Goal: Information Seeking & Learning: Check status

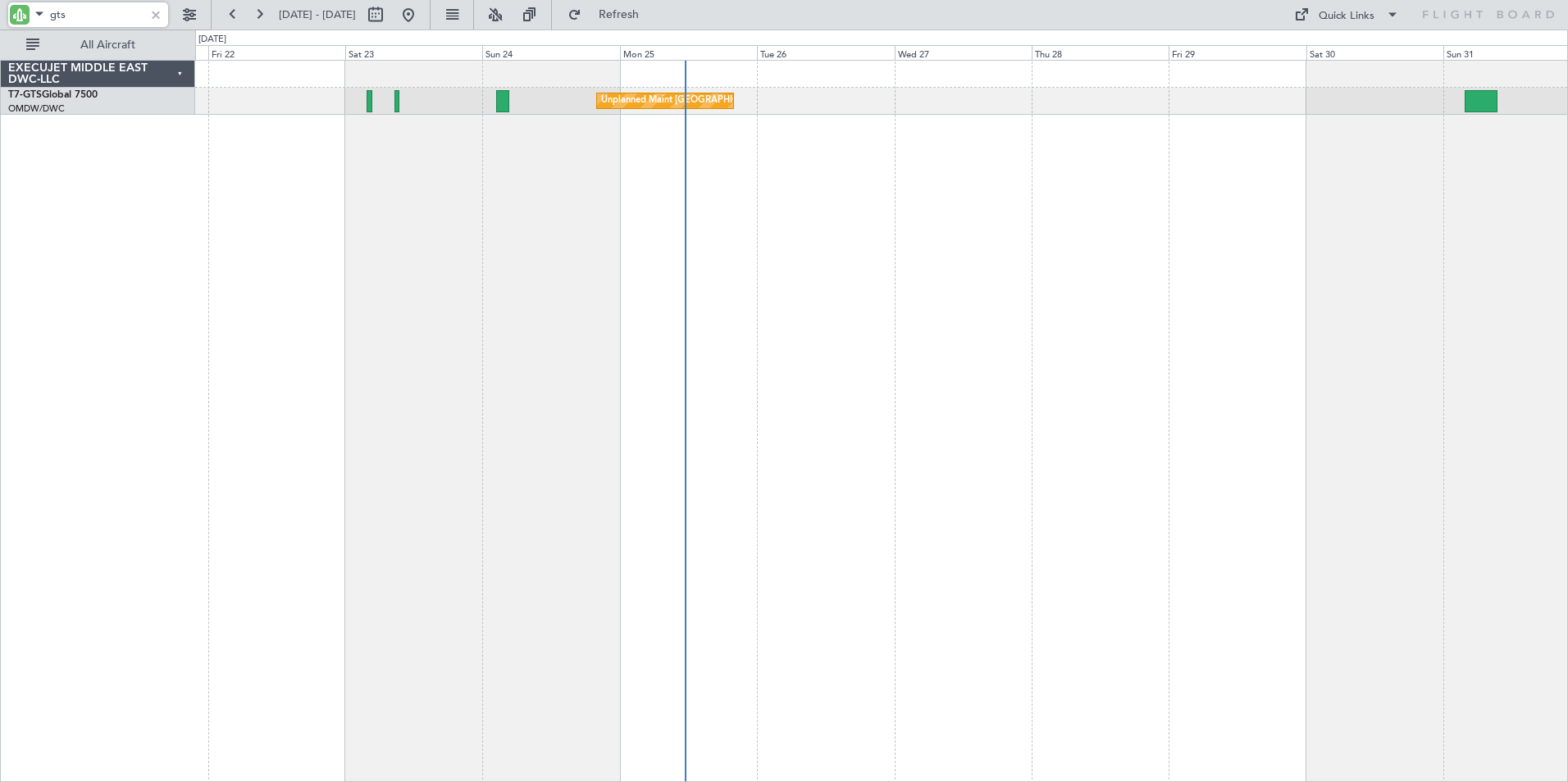
drag, startPoint x: 0, startPoint y: 0, endPoint x: 3, endPoint y: 18, distance: 18.2
click at [3, 18] on div "gts" at bounding box center [105, 14] width 211 height 29
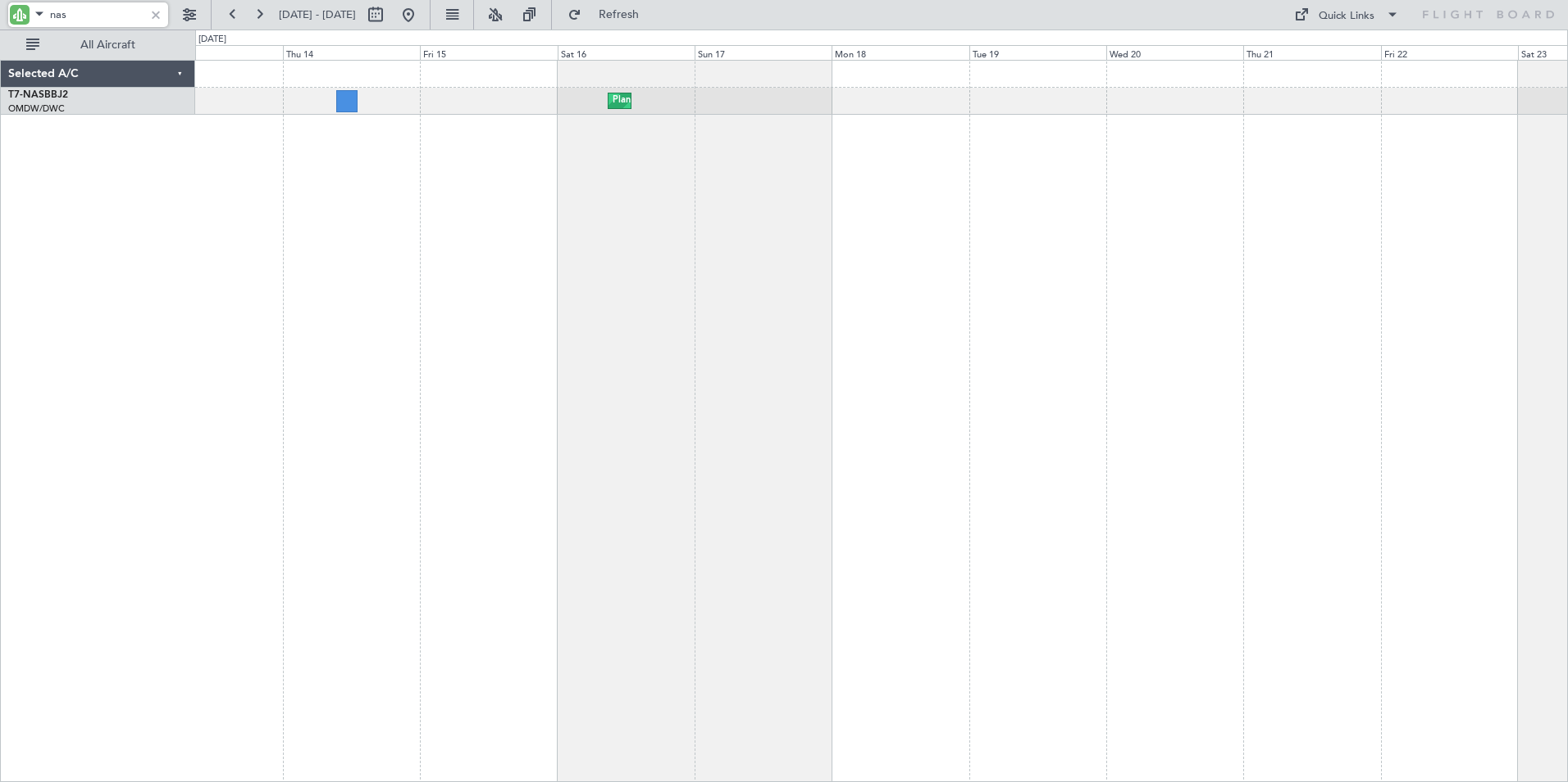
click at [1528, 382] on div "Planned Maint Abuja ([PERSON_NAME] Intl) Planned Maint Abuja ([PERSON_NAME] Int…" at bounding box center [882, 420] width 1373 height 722
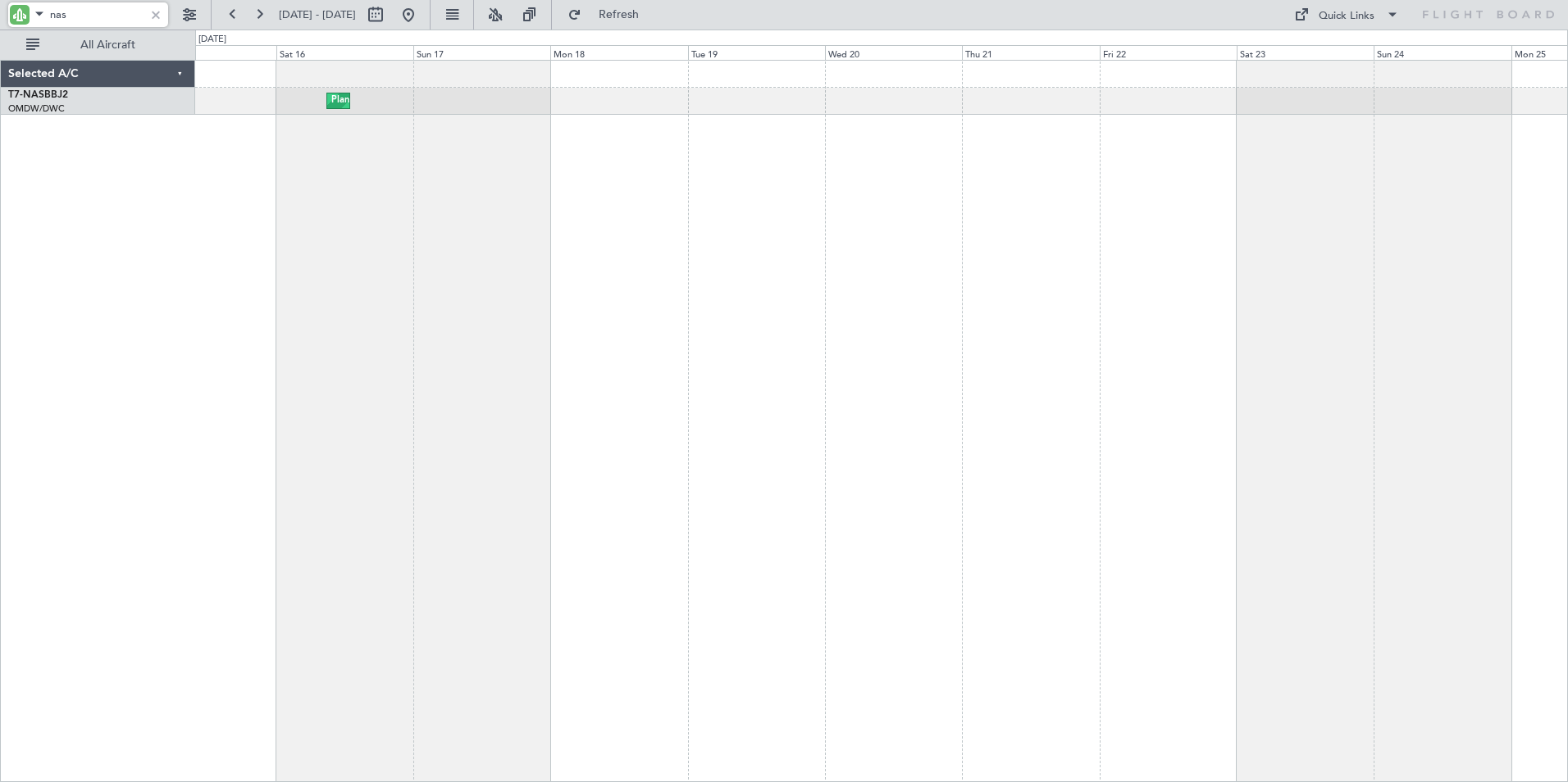
click at [763, 279] on div "Planned Maint Abuja ([PERSON_NAME] Intl)" at bounding box center [882, 420] width 1373 height 722
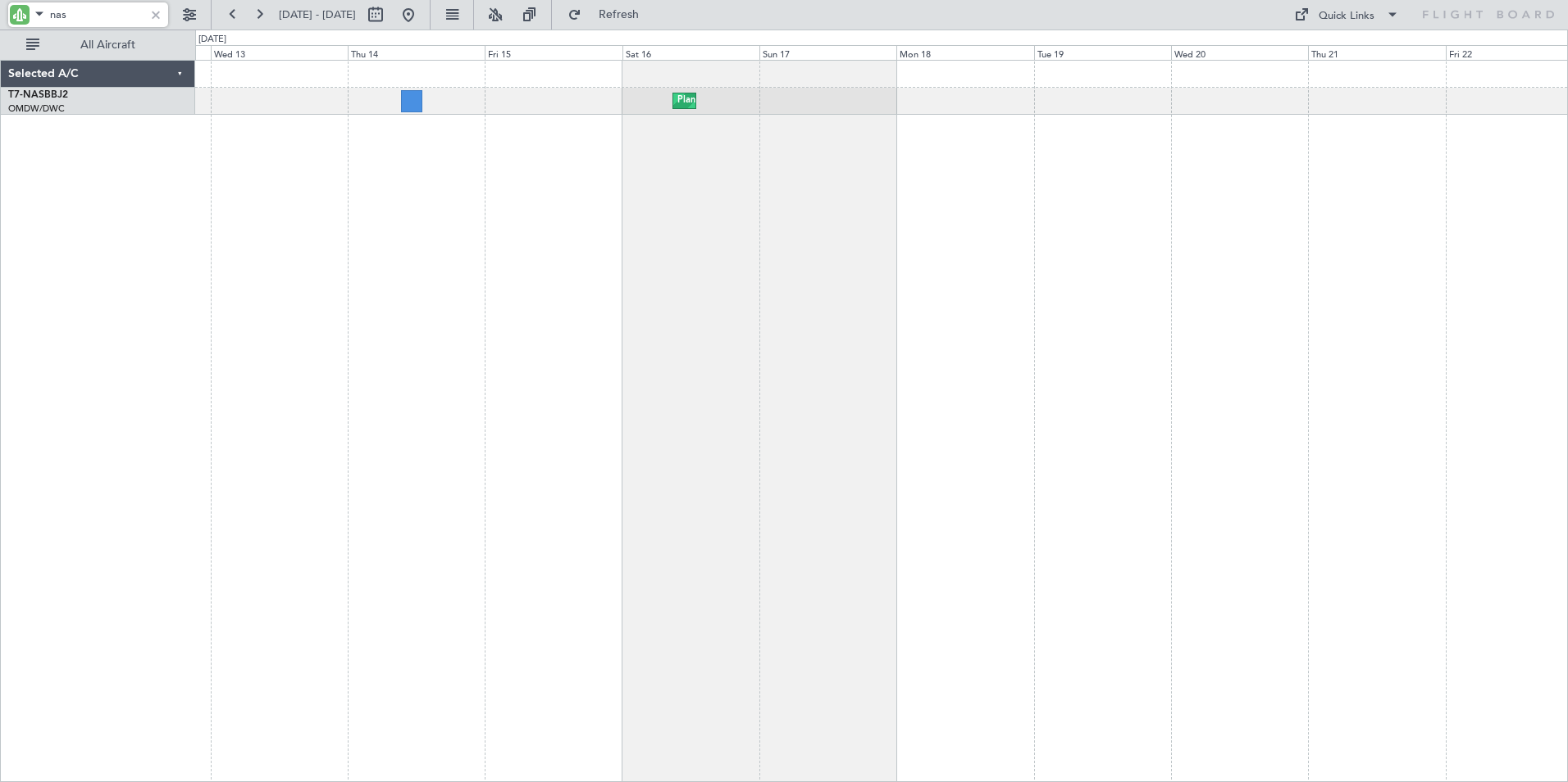
click at [803, 390] on div "Planned Maint Abuja ([PERSON_NAME] Intl) Planned Maint Abuja ([PERSON_NAME] Int…" at bounding box center [882, 420] width 1373 height 722
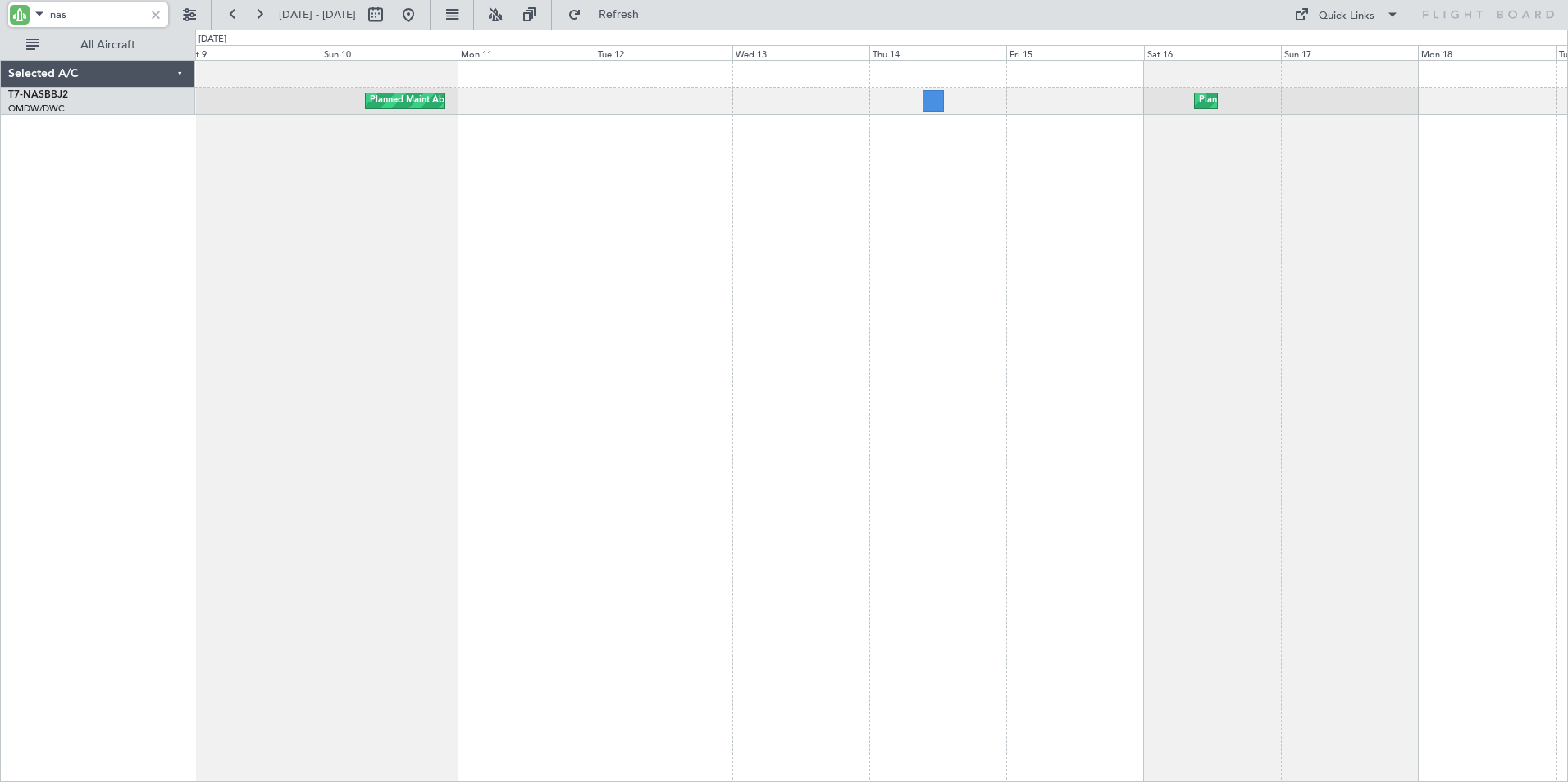
click at [1104, 455] on div "Planned Maint Abuja ([PERSON_NAME] Intl) Planned Maint Abuja ([PERSON_NAME] Int…" at bounding box center [882, 420] width 1373 height 722
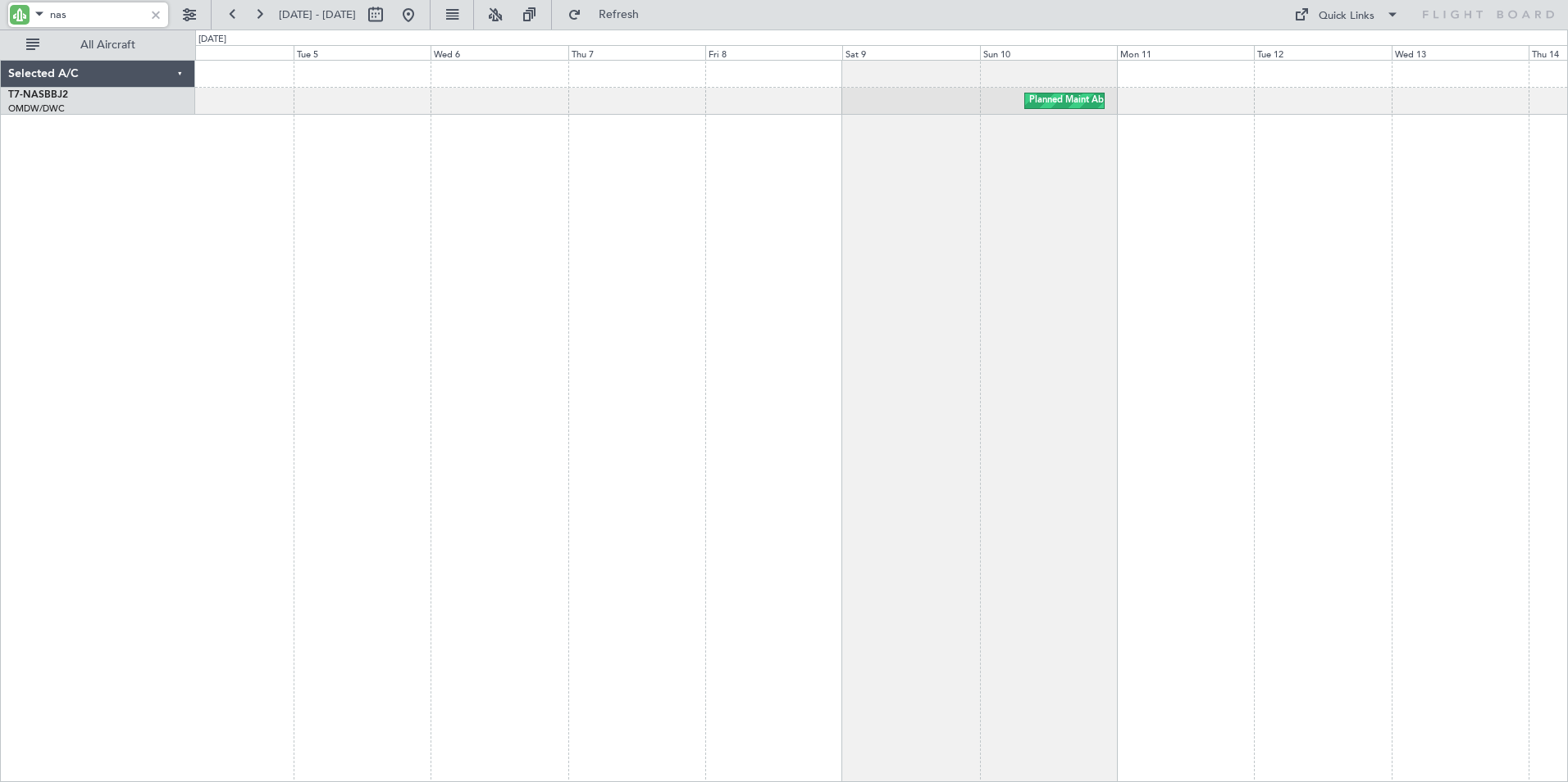
click at [1246, 381] on div "Planned Maint Abuja ([PERSON_NAME] Intl) Planned Maint Abuja ([PERSON_NAME] Int…" at bounding box center [882, 420] width 1373 height 722
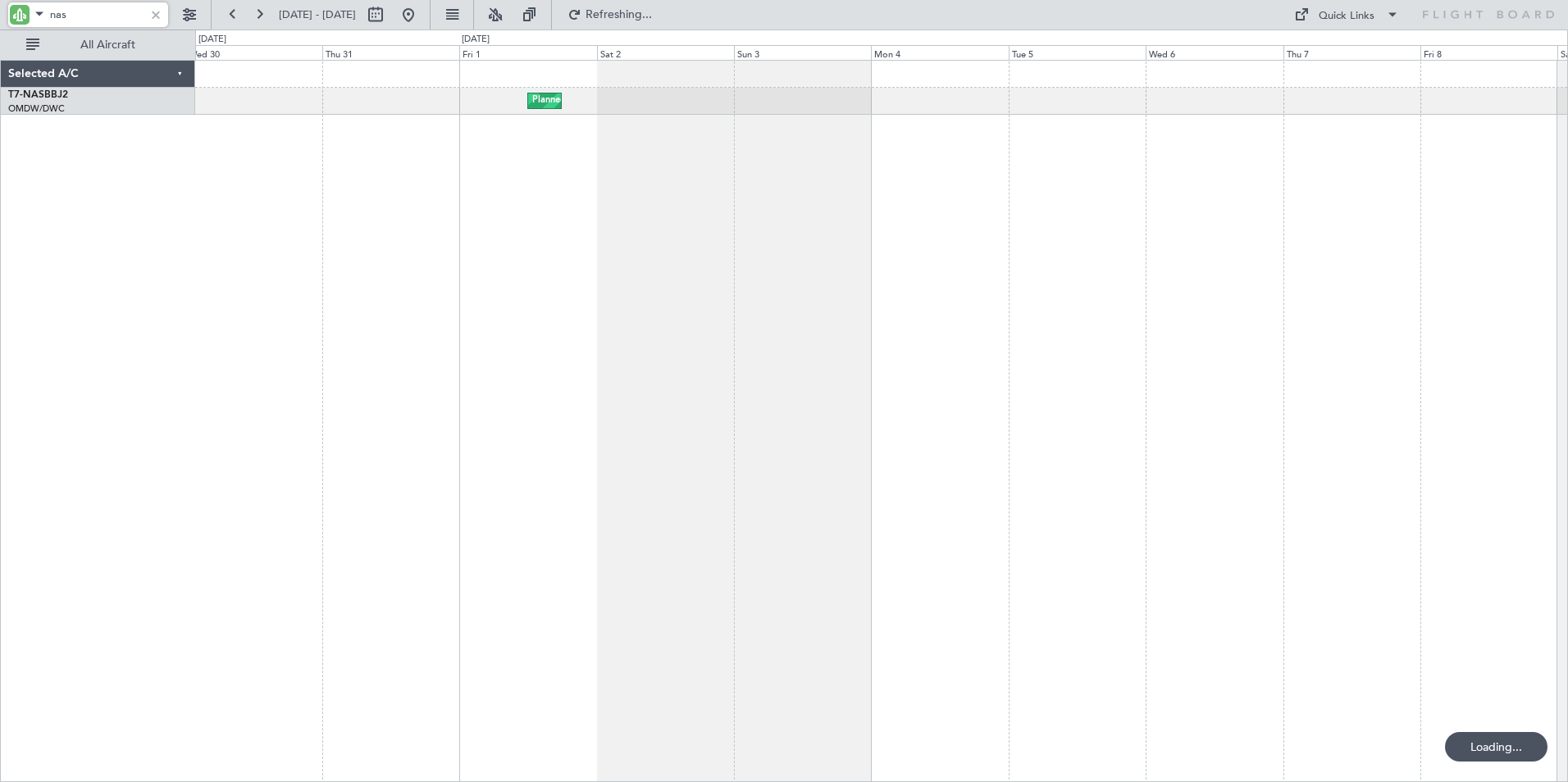
click at [941, 340] on div "Planned Maint Abuja ([PERSON_NAME] Intl) Planned Maint Abuja ([PERSON_NAME] Int…" at bounding box center [882, 420] width 1373 height 722
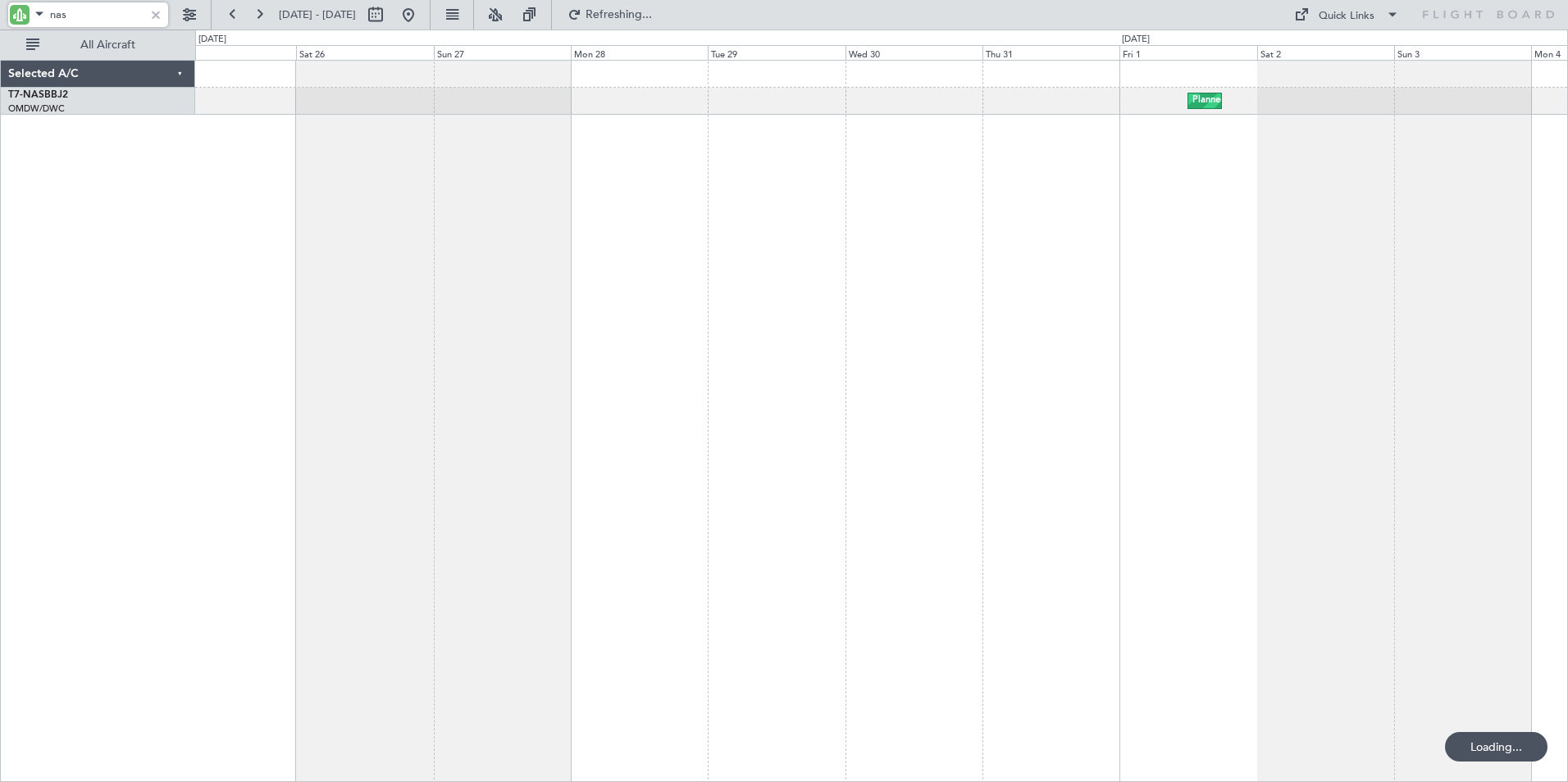
click at [1015, 371] on div "Planned Maint Abuja ([PERSON_NAME] Intl) Planned Maint Abuja ([PERSON_NAME] Int…" at bounding box center [882, 420] width 1373 height 722
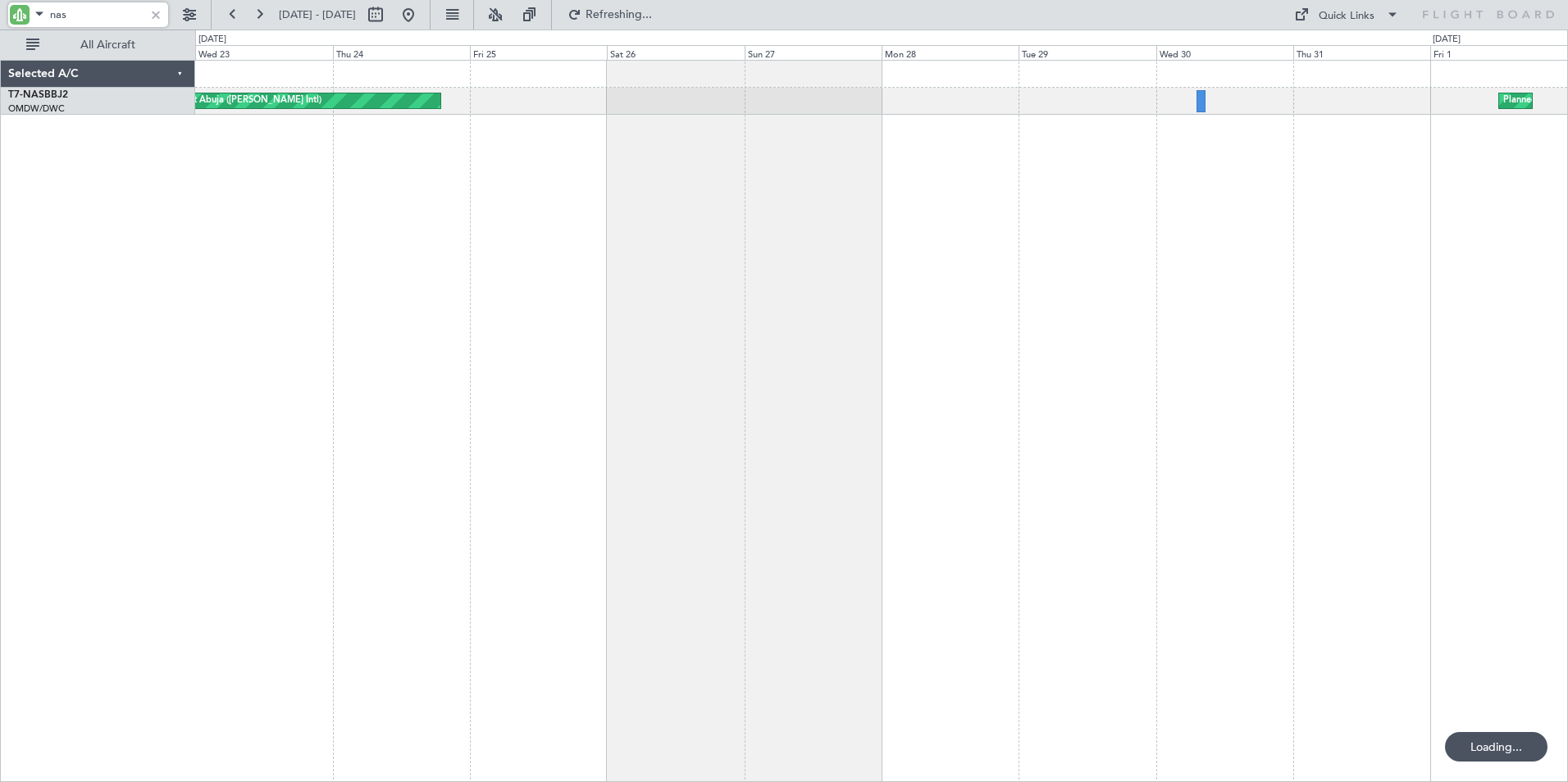
click at [782, 377] on div "Planned Maint Abuja ([PERSON_NAME] Intl) Planned Maint Abuja ([PERSON_NAME] Int…" at bounding box center [882, 420] width 1373 height 722
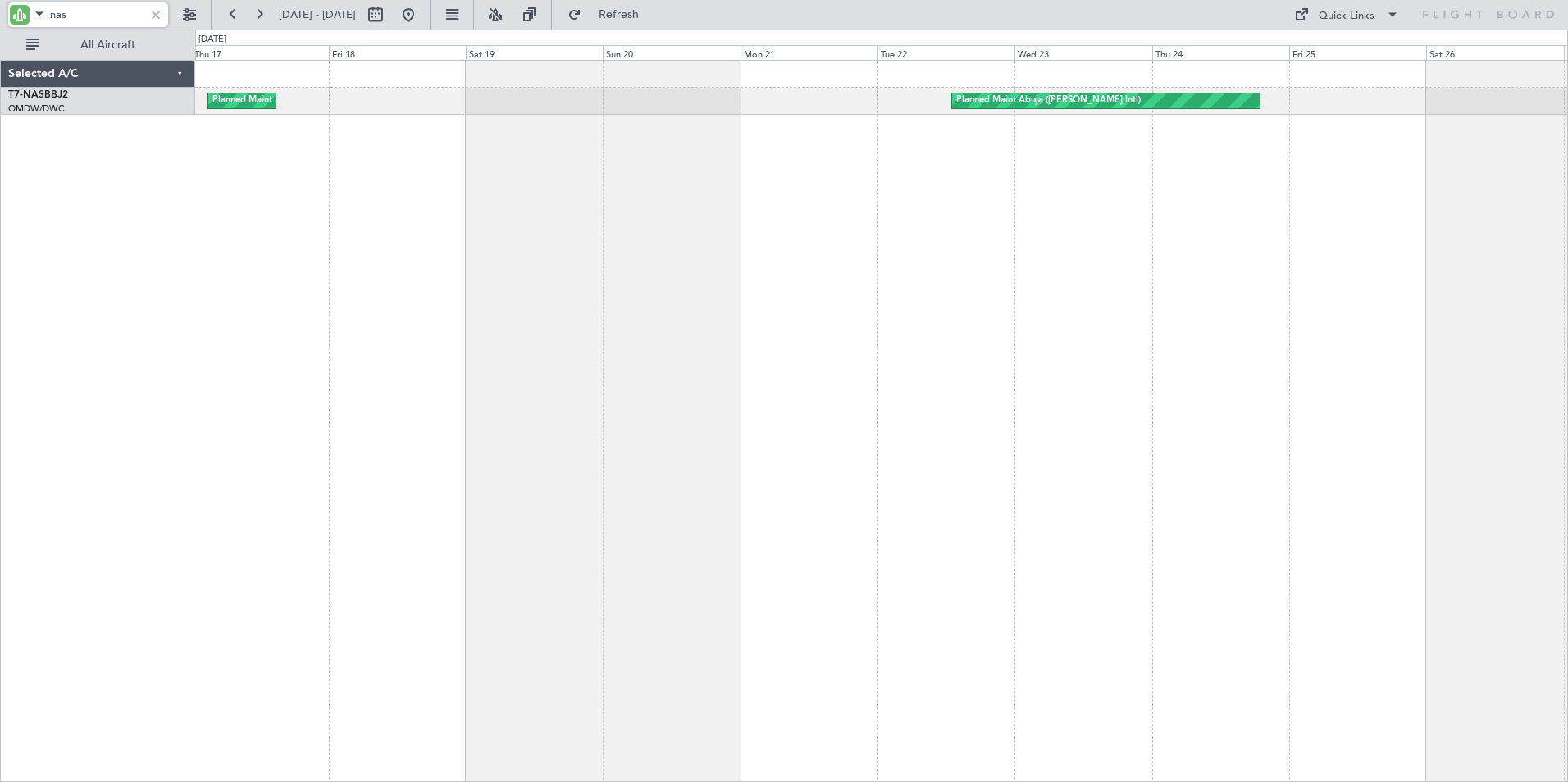
click at [1204, 330] on div "Planned Maint Abuja ([PERSON_NAME] Intl) Planned Maint Abuja ([PERSON_NAME] Int…" at bounding box center [882, 420] width 1373 height 722
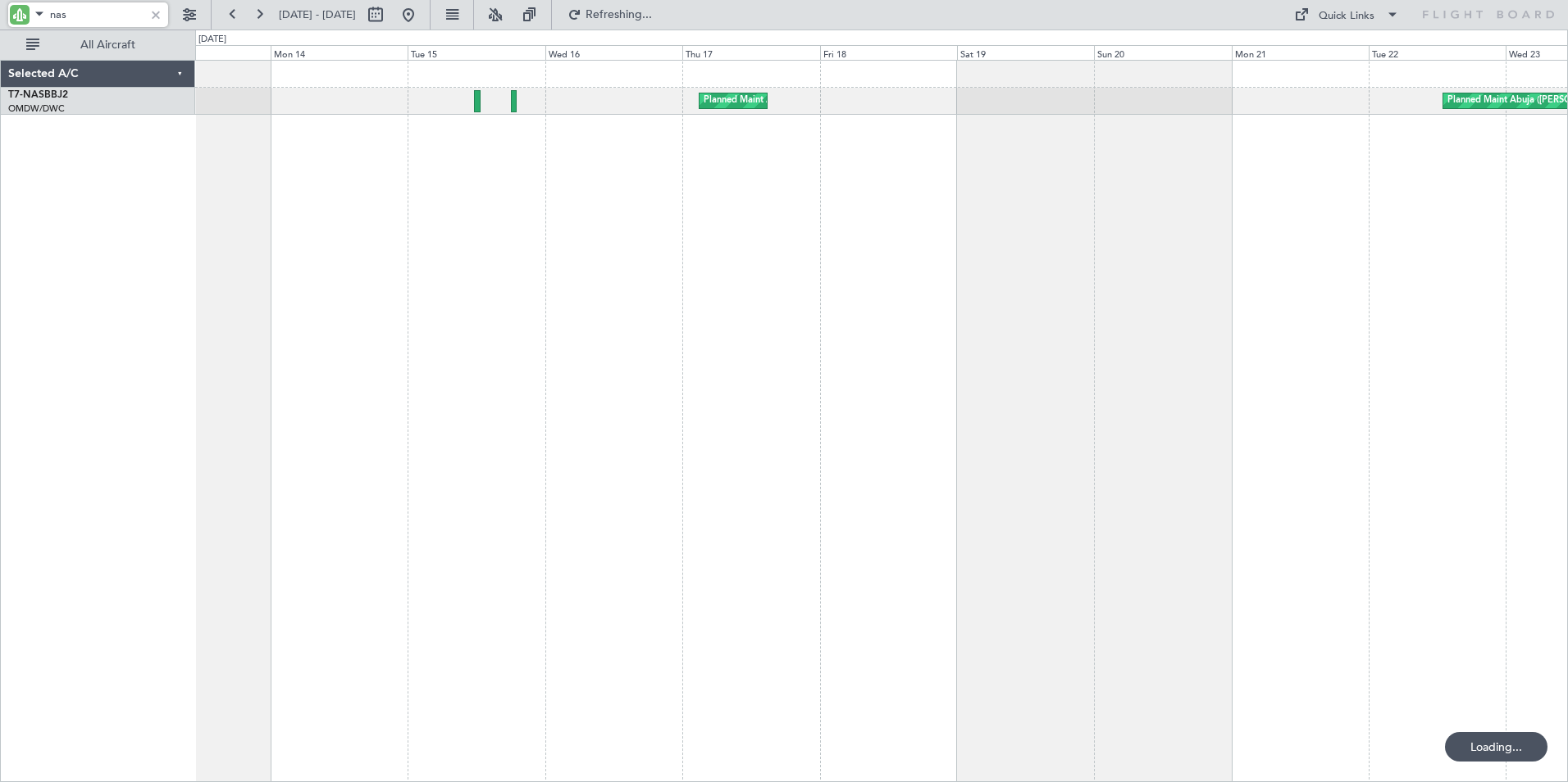
click at [862, 299] on div "Planned Maint Abuja ([PERSON_NAME] Intl) Planned Maint Abuja ([PERSON_NAME] Int…" at bounding box center [882, 420] width 1373 height 722
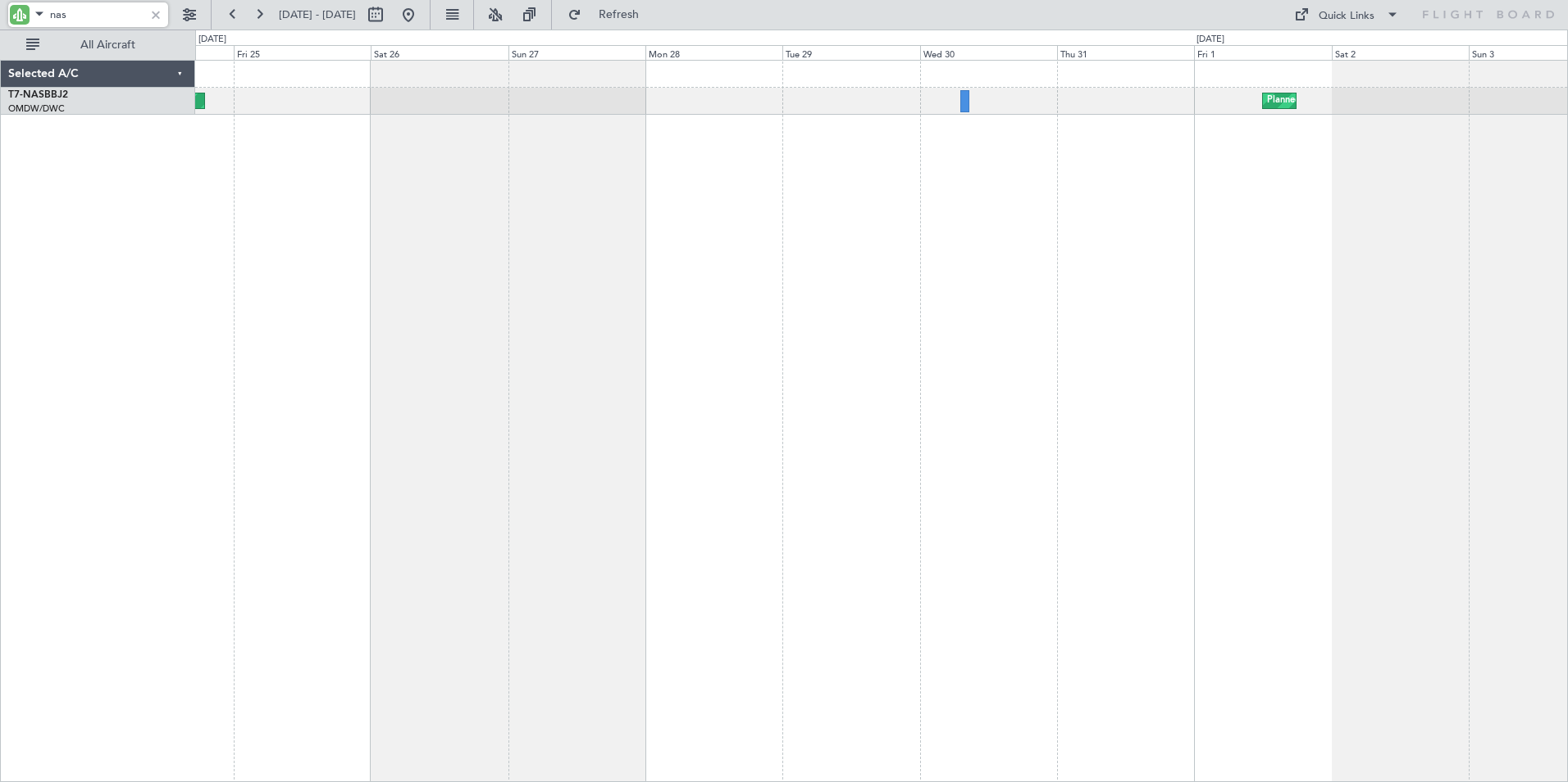
click at [0, 340] on html "nas [DATE] - [DATE] Refresh Quick Links All Aircraft Planned Maint Abuja ([PERS…" at bounding box center [784, 391] width 1568 height 782
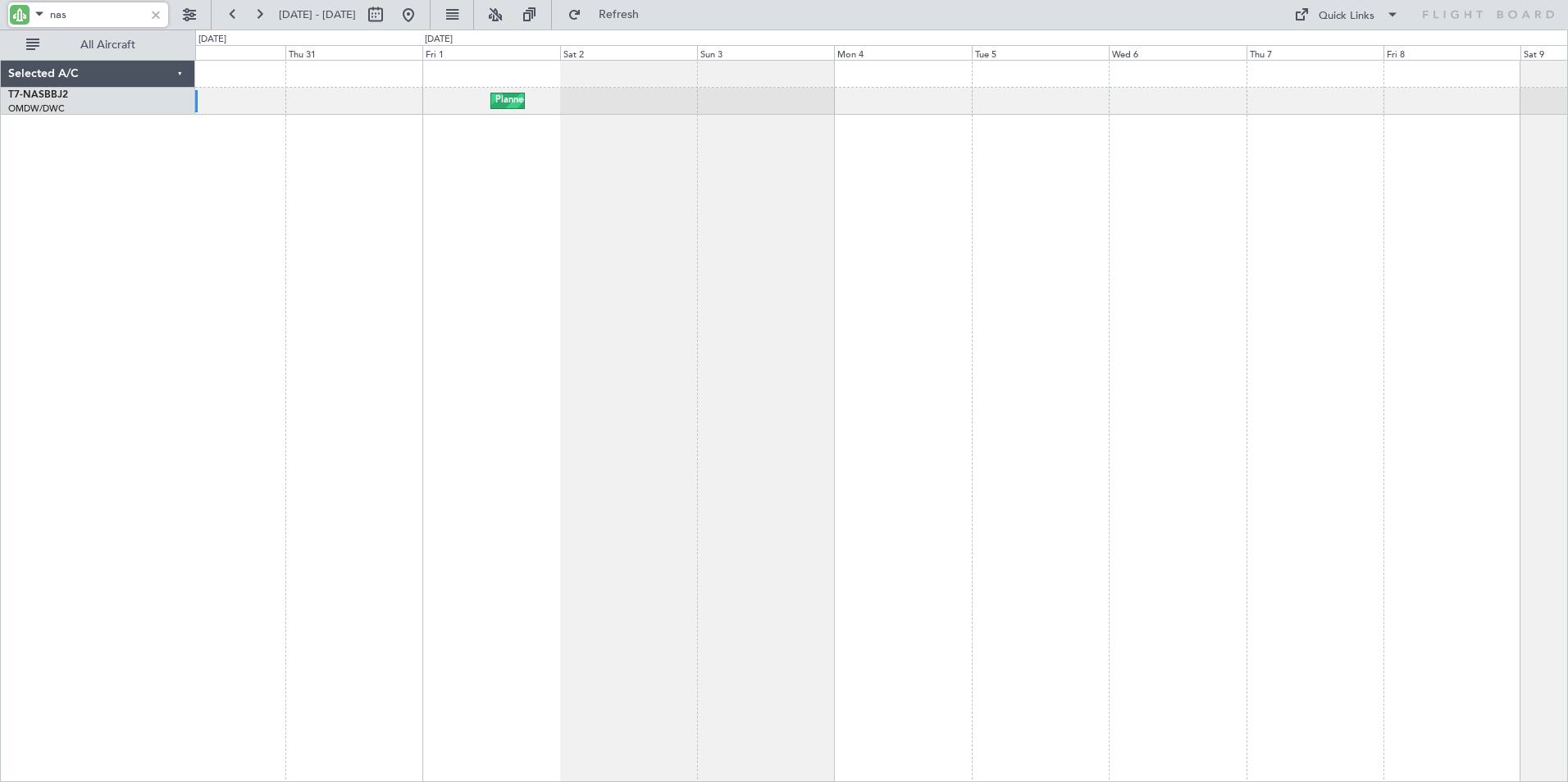
click at [521, 343] on div "Planned Maint Abuja ([PERSON_NAME] Intl) Planned Maint Abuja ([PERSON_NAME] Int…" at bounding box center [882, 420] width 1373 height 722
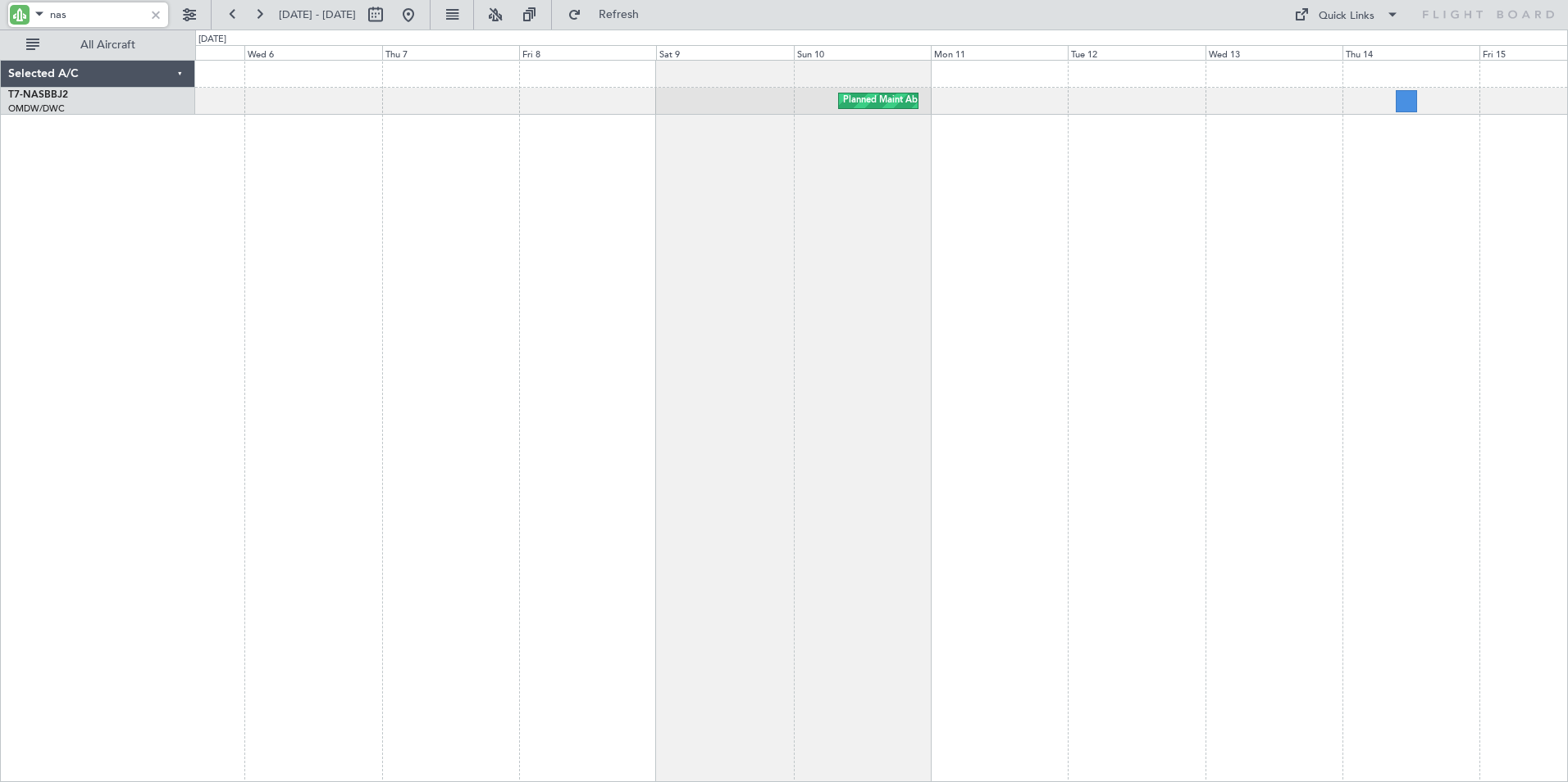
click at [263, 378] on div "Planned Maint Abuja ([PERSON_NAME] Intl) Planned Maint Abuja ([PERSON_NAME] Int…" at bounding box center [882, 420] width 1373 height 722
click at [204, 356] on div "Planned Maint Abuja ([PERSON_NAME] Intl) Planned Maint Abuja ([PERSON_NAME] Int…" at bounding box center [882, 420] width 1373 height 722
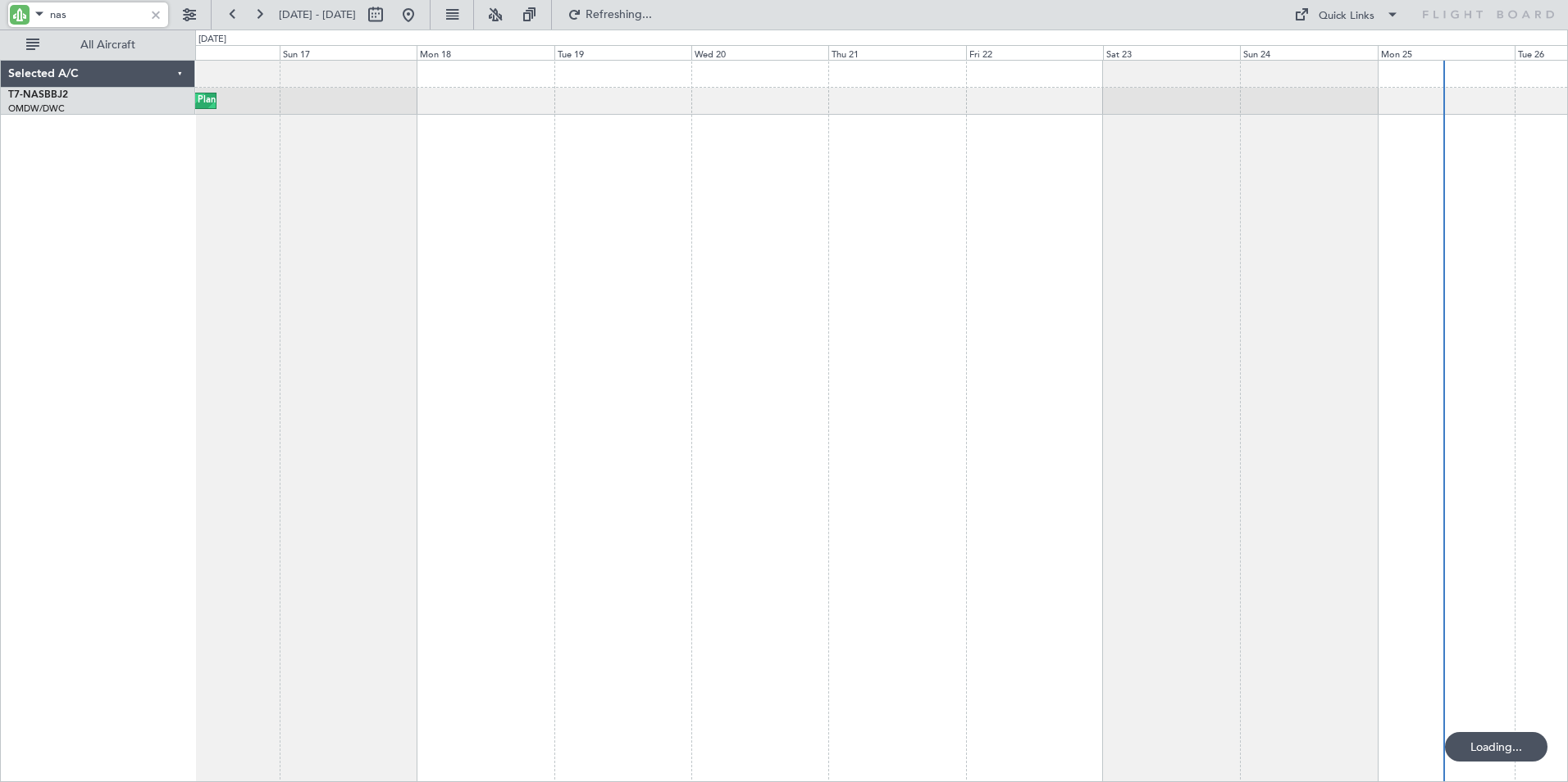
click at [675, 388] on div "Planned Maint Abuja ([PERSON_NAME] Intl)" at bounding box center [882, 420] width 1373 height 722
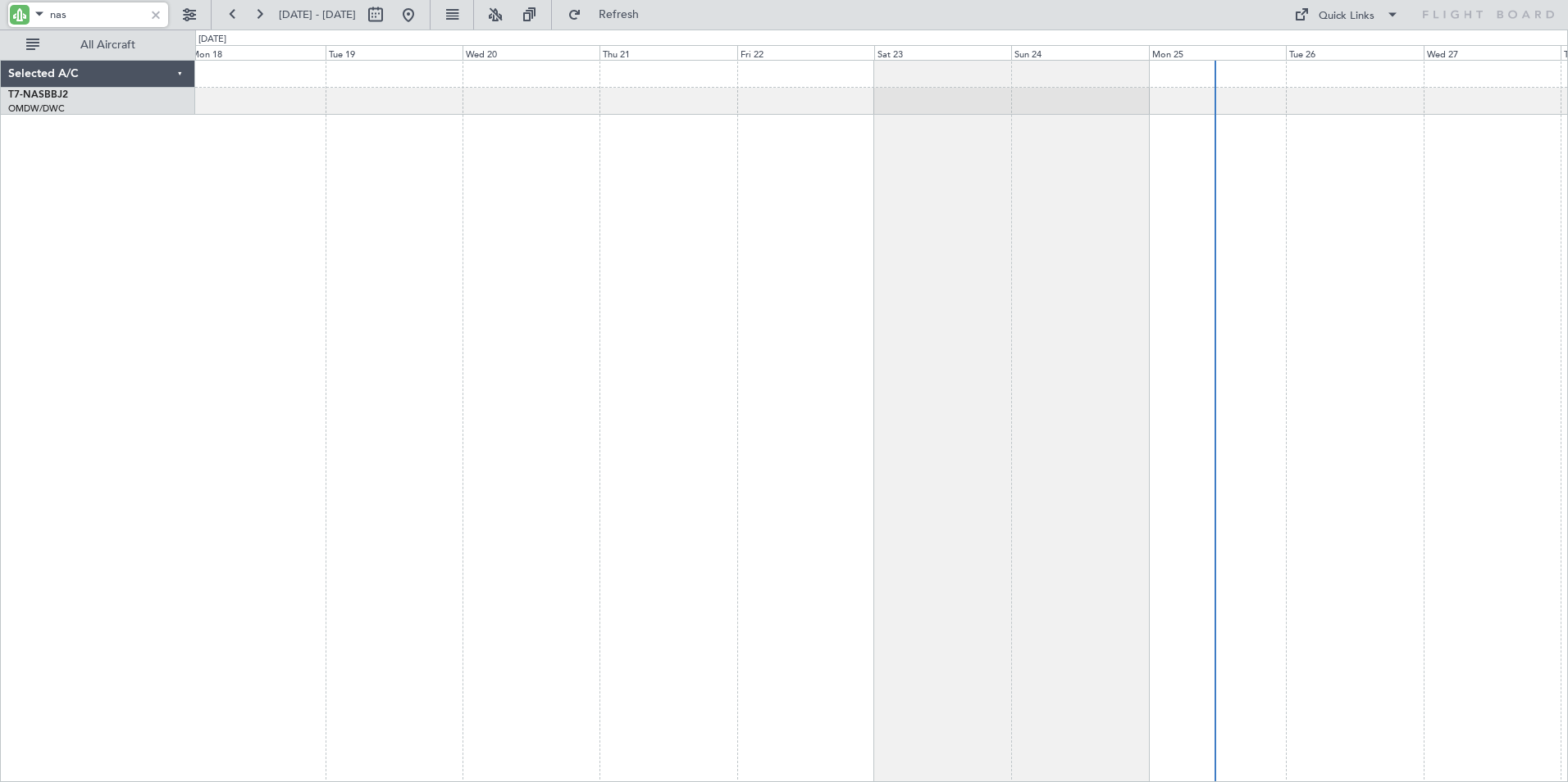
click at [936, 397] on div "Planned Maint Abuja ([PERSON_NAME] Intl)" at bounding box center [882, 420] width 1373 height 722
drag, startPoint x: 81, startPoint y: 16, endPoint x: -34, endPoint y: 24, distance: 115.3
click at [0, 24] on html "nas [DATE] - [DATE] Refresh Quick Links All Aircraft Planned Maint Abuja ([PERS…" at bounding box center [784, 391] width 1568 height 782
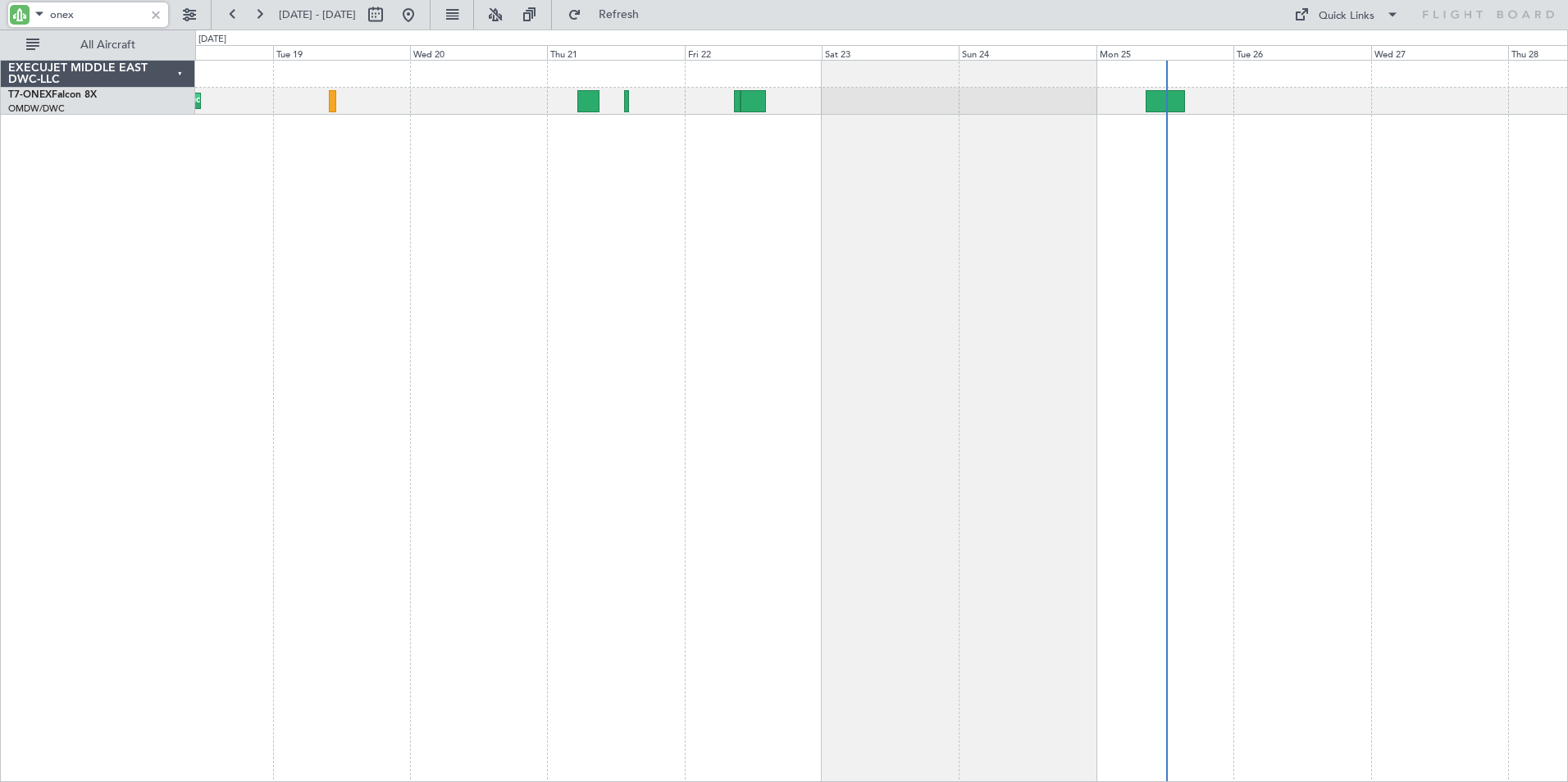
click at [1275, 390] on div "Planned Maint Geneva (Cointrin)" at bounding box center [882, 420] width 1373 height 722
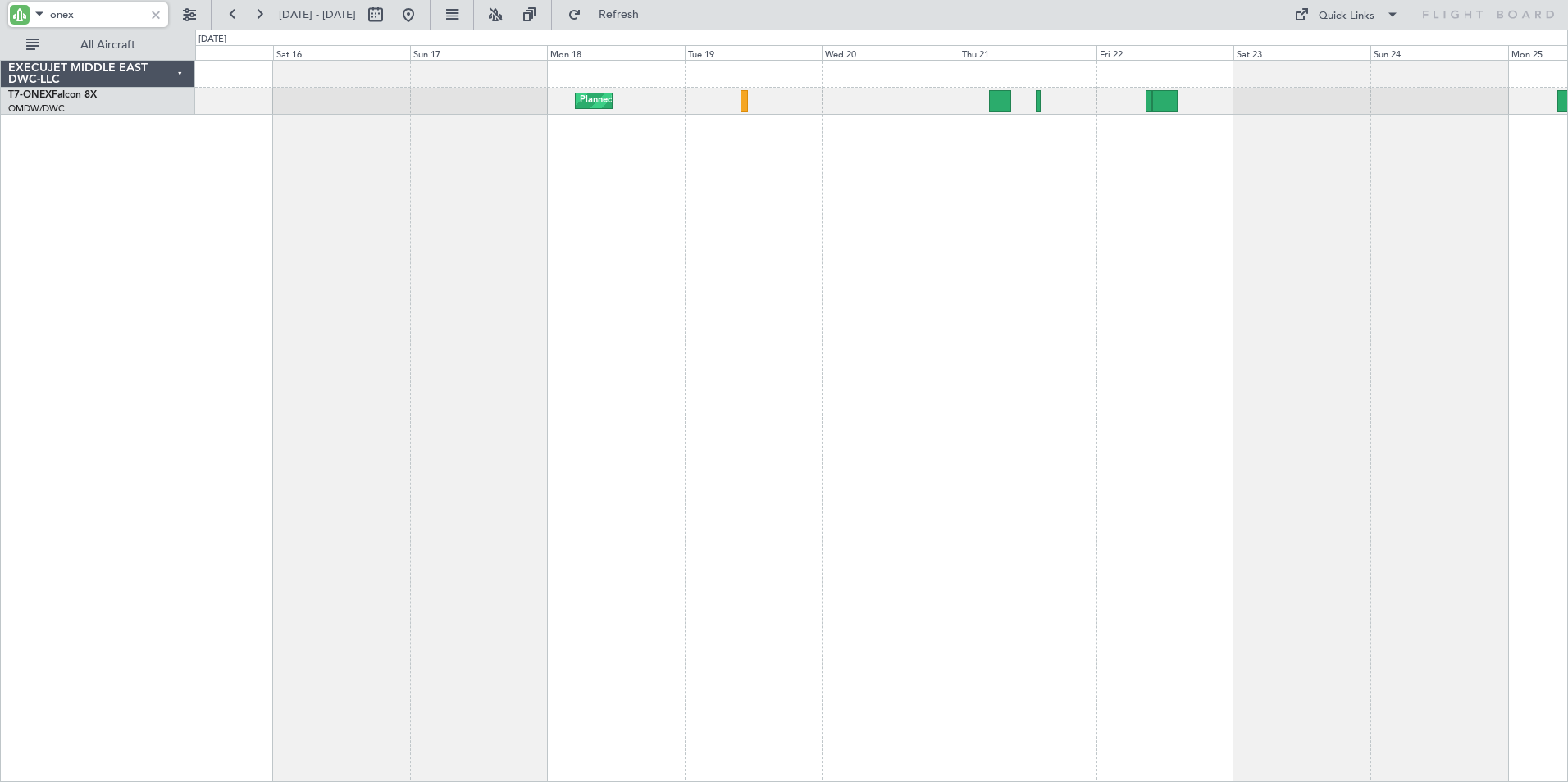
click at [1038, 343] on div "Planned Maint Geneva (Cointrin)" at bounding box center [882, 420] width 1373 height 722
drag, startPoint x: 95, startPoint y: 14, endPoint x: -259, endPoint y: 16, distance: 354.0
click at [0, 16] on html "onex [DATE] - [DATE] Refresh Quick Links All Aircraft Planned Maint Geneva ([GE…" at bounding box center [784, 391] width 1568 height 782
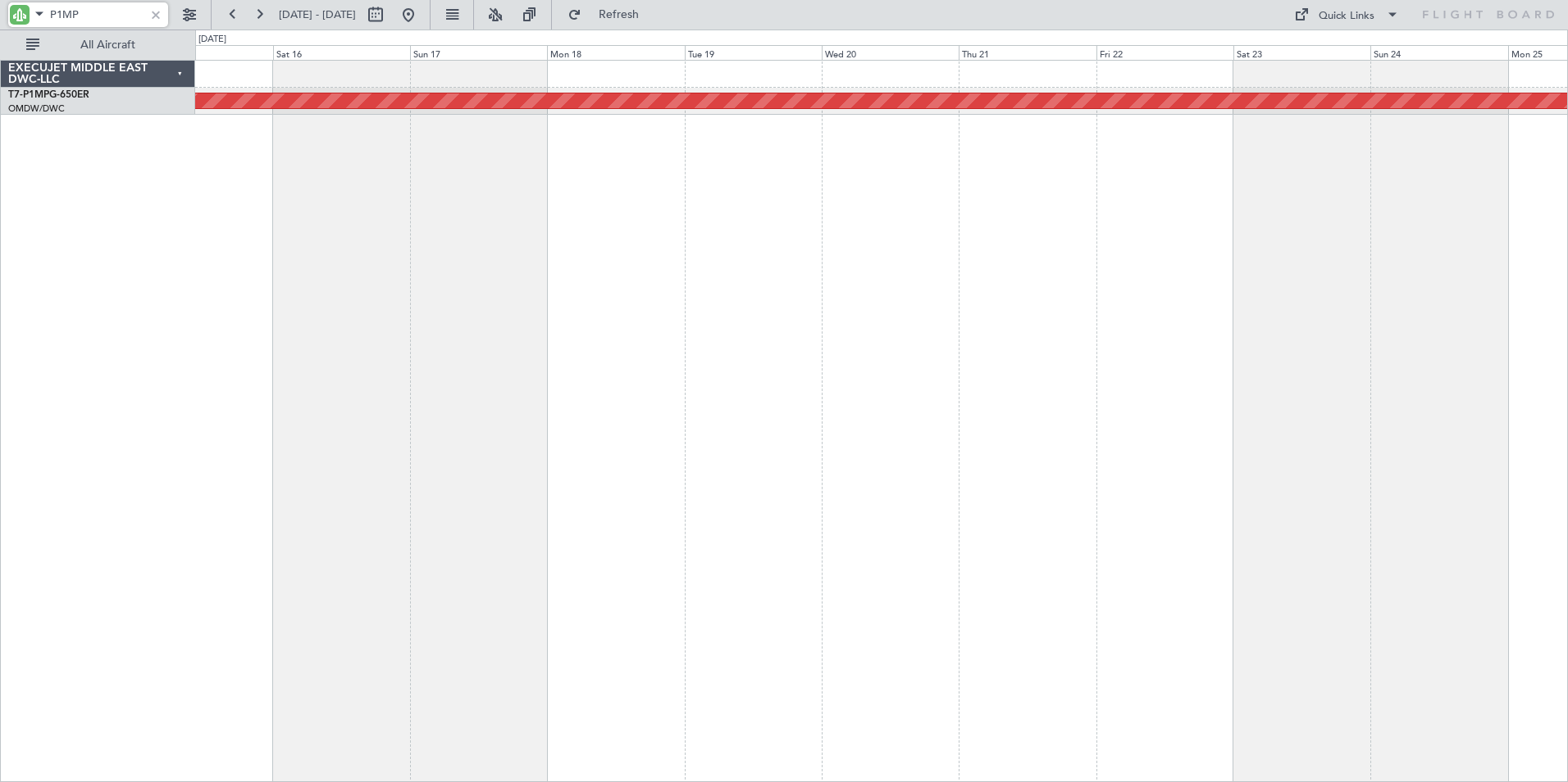
drag, startPoint x: 114, startPoint y: 17, endPoint x: -110, endPoint y: 16, distance: 224.0
click at [0, 16] on html "P1MP [DATE] - [DATE] Refresh Quick Links All Aircraft Planned Maint Savannah ([…" at bounding box center [784, 391] width 1568 height 782
drag, startPoint x: 103, startPoint y: 11, endPoint x: -82, endPoint y: 24, distance: 185.5
click at [0, 24] on html "XAL [DATE] - [DATE] Refresh Quick Links All Aircraft Planned Maint [PERSON_NAME…" at bounding box center [784, 391] width 1568 height 782
drag, startPoint x: 90, startPoint y: 21, endPoint x: -90, endPoint y: 34, distance: 180.5
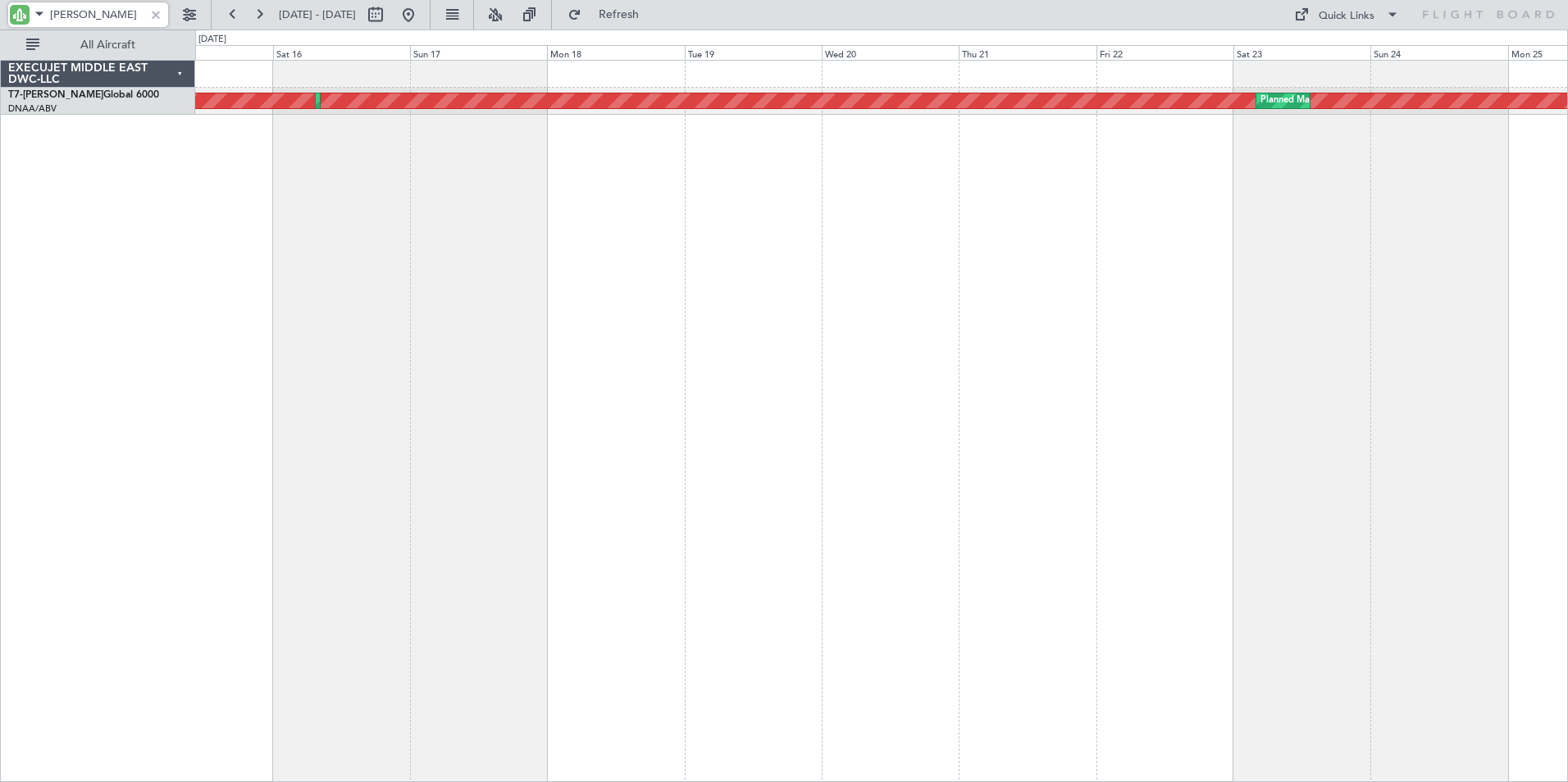
click at [0, 34] on html "XAN [DATE] - [DATE] Refresh Quick Links All Aircraft Unplanned Maint [GEOGRAPHI…" at bounding box center [784, 391] width 1568 height 782
drag, startPoint x: 83, startPoint y: 14, endPoint x: -37, endPoint y: 24, distance: 120.4
click at [0, 24] on html "XAM [DATE] - [DATE] Refresh Quick Links All Aircraft Planned Maint [GEOGRAPHIC_…" at bounding box center [784, 391] width 1568 height 782
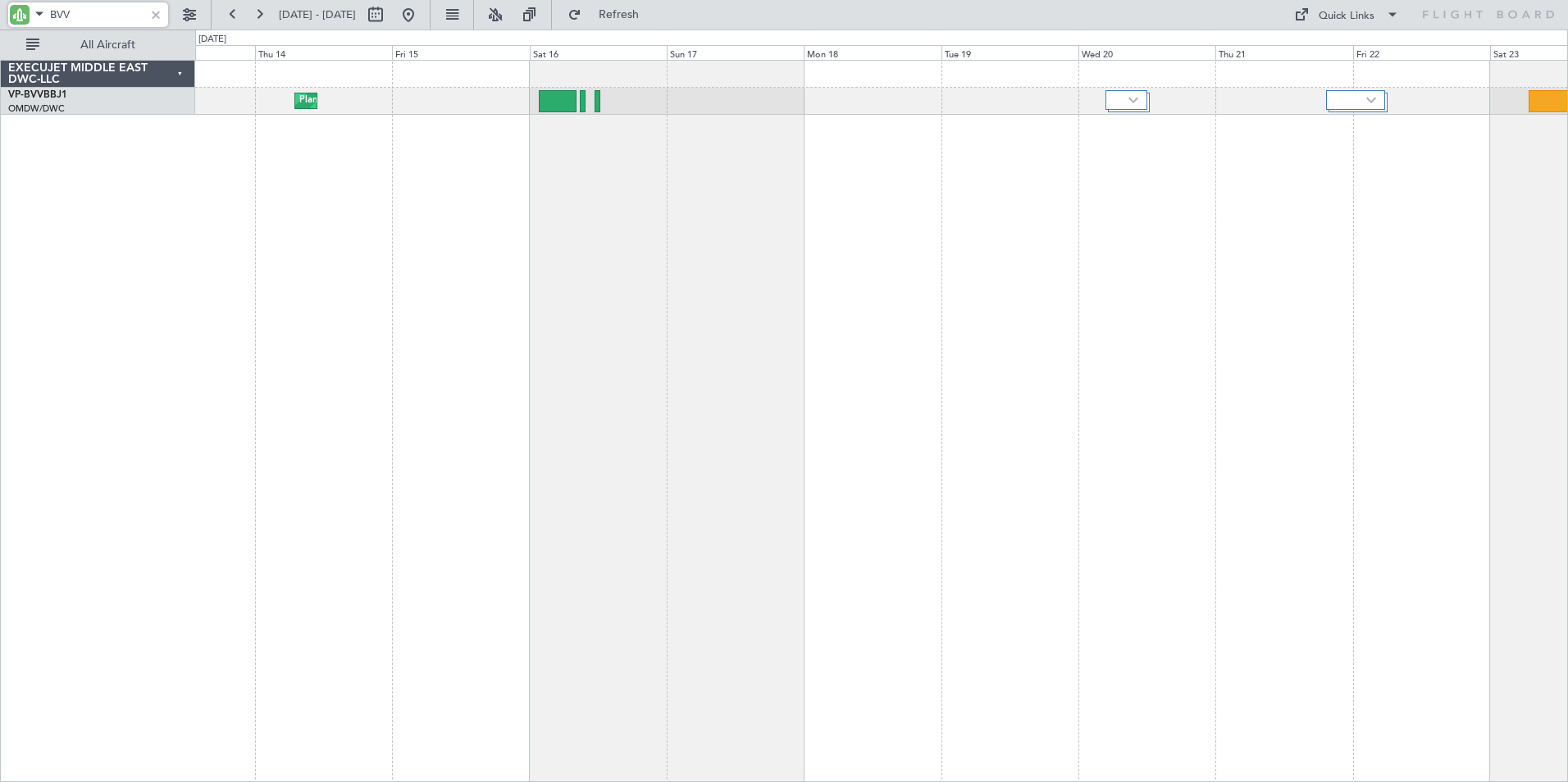
click at [1243, 305] on div "Planned Maint Dubai (Al Maktoum Intl)" at bounding box center [882, 420] width 1373 height 722
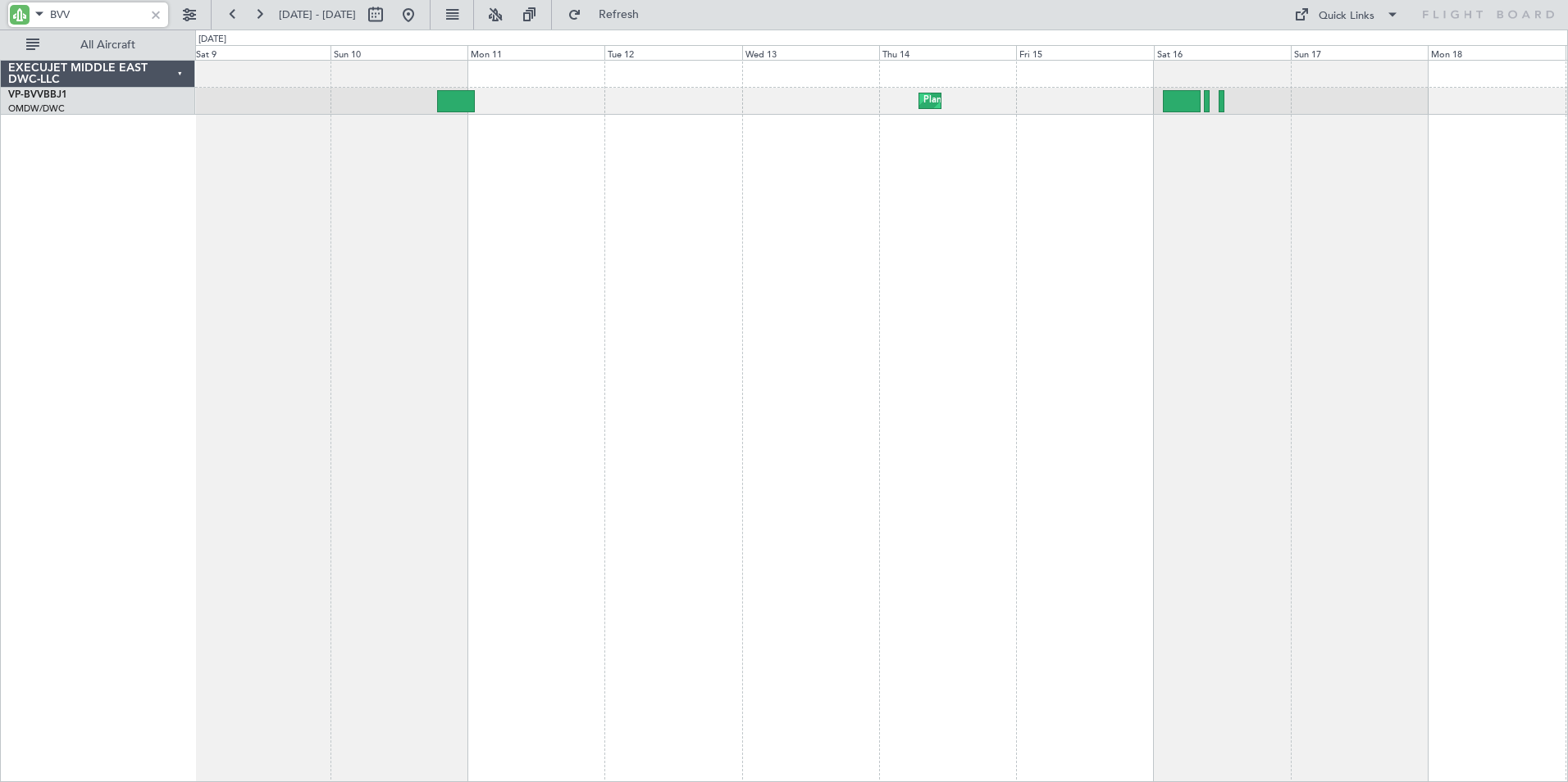
click at [1028, 246] on div "Planned Maint Dubai (Al Maktoum Intl) Unplanned Maint [GEOGRAPHIC_DATA]-[GEOGRA…" at bounding box center [882, 420] width 1373 height 722
drag, startPoint x: 98, startPoint y: 15, endPoint x: -101, endPoint y: 26, distance: 199.3
click at [0, 26] on html "BVV [DATE] - [DATE] Refresh Quick Links All Aircraft Planned Maint [GEOGRAPHIC_…" at bounding box center [784, 391] width 1568 height 782
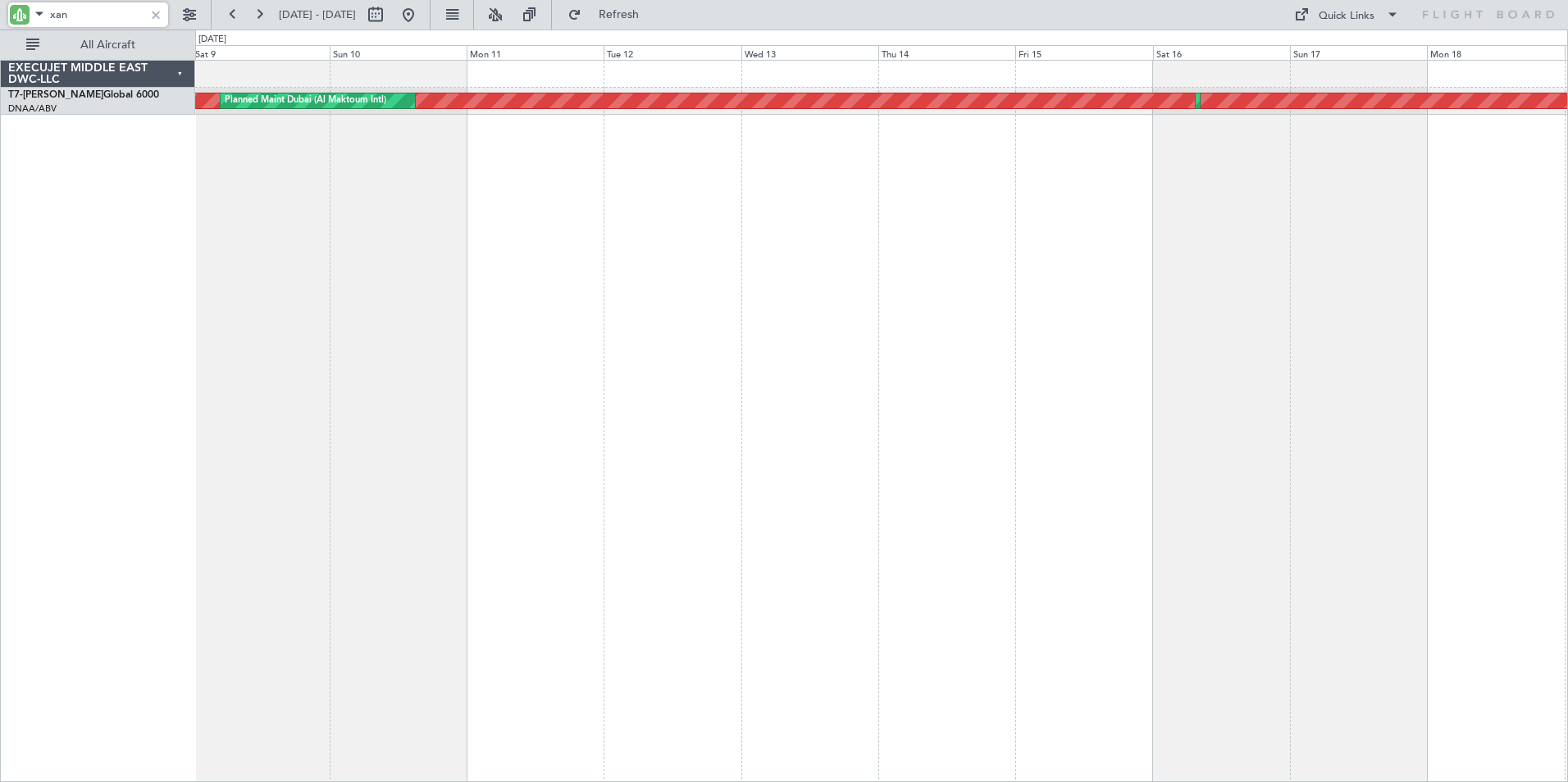
drag, startPoint x: 91, startPoint y: 12, endPoint x: -125, endPoint y: 16, distance: 216.0
click at [0, 16] on html "xan [DATE] - [DATE] Refresh Quick Links All Aircraft Unplanned Maint [GEOGRAPHI…" at bounding box center [784, 391] width 1568 height 782
drag, startPoint x: 85, startPoint y: 18, endPoint x: -117, endPoint y: 17, distance: 202.0
click at [0, 17] on html "xam [DATE] - [DATE] Refresh Quick Links All Aircraft Planned Maint [GEOGRAPHIC_…" at bounding box center [784, 391] width 1568 height 782
drag, startPoint x: 77, startPoint y: 18, endPoint x: -8, endPoint y: 16, distance: 85.0
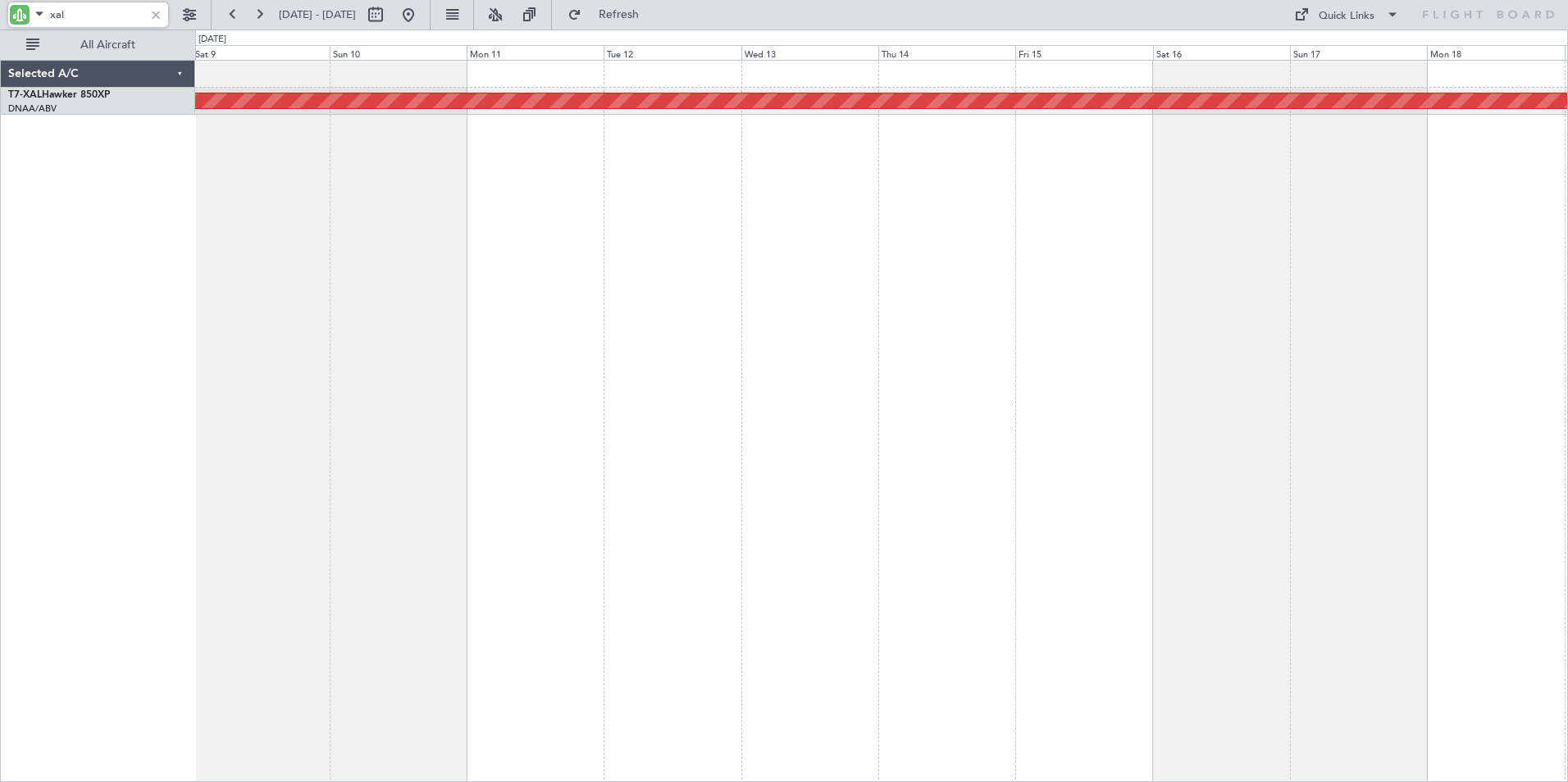
click at [0, 16] on html "xal [DATE] - [DATE] Refresh Quick Links All Aircraft Planned Maint [PERSON_NAME…" at bounding box center [784, 391] width 1568 height 782
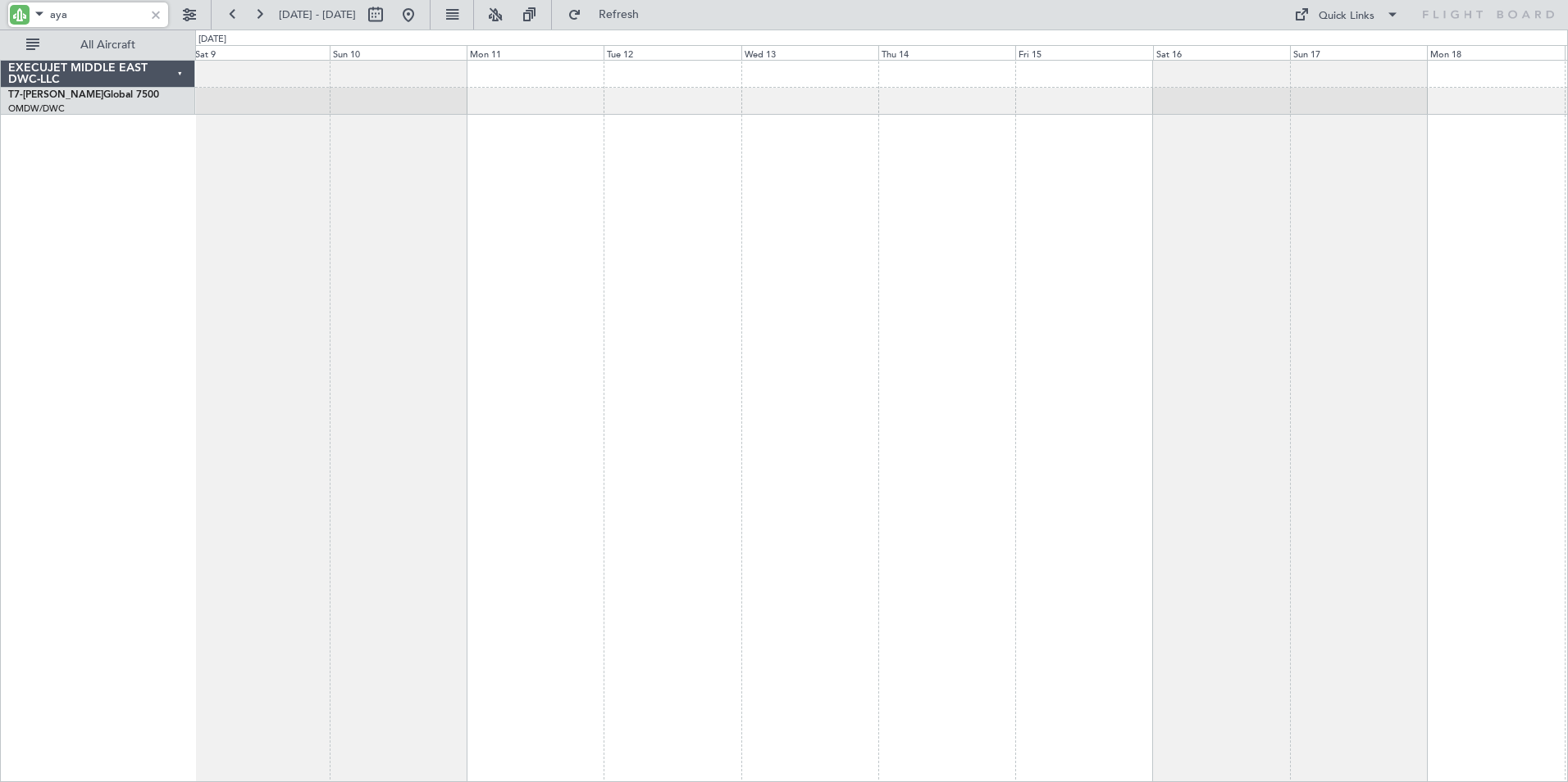
click at [342, 284] on div at bounding box center [882, 420] width 1373 height 722
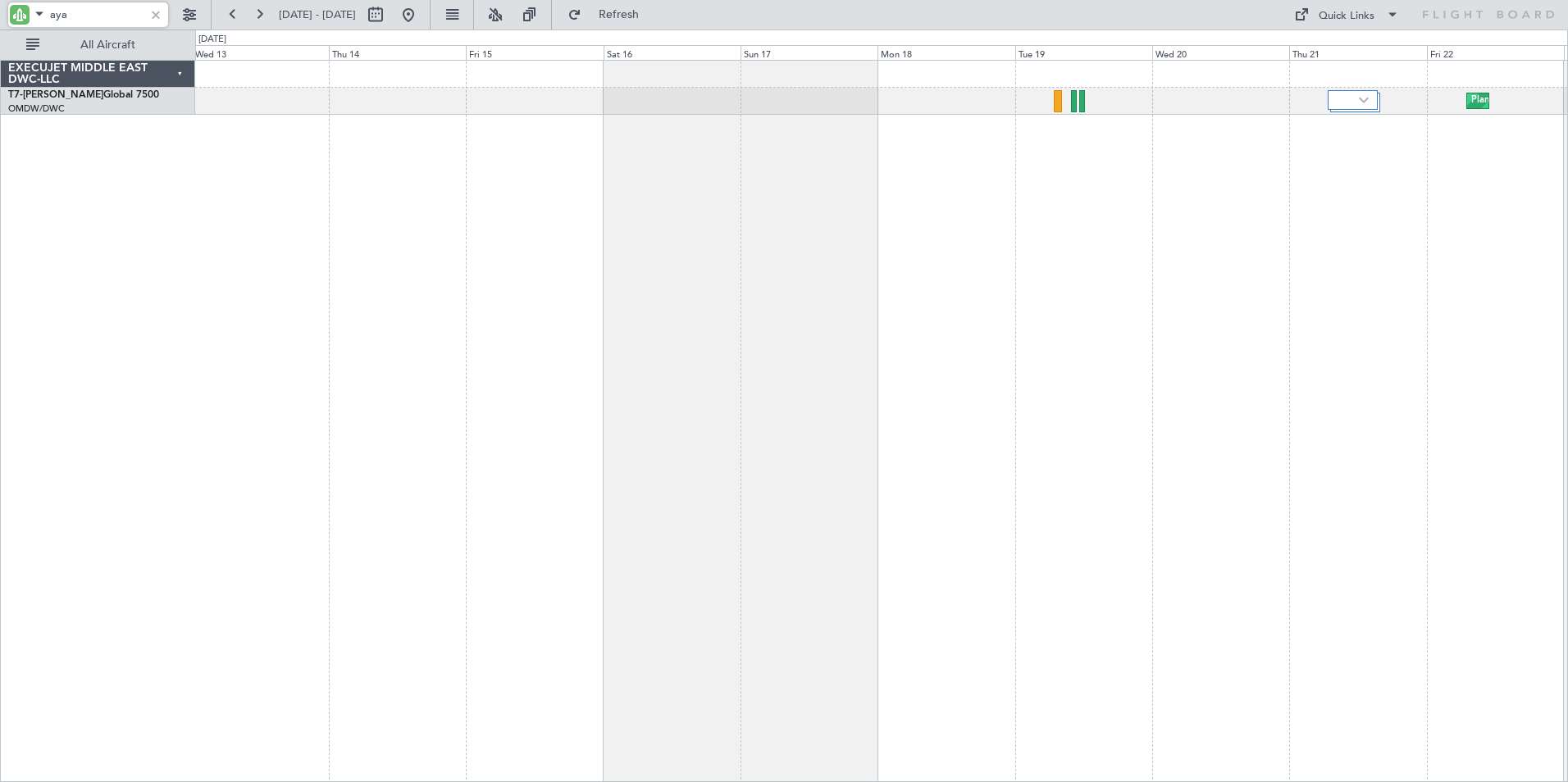
click at [543, 320] on div "Planned Maint Dubai (Al Maktoum Intl)" at bounding box center [882, 420] width 1373 height 722
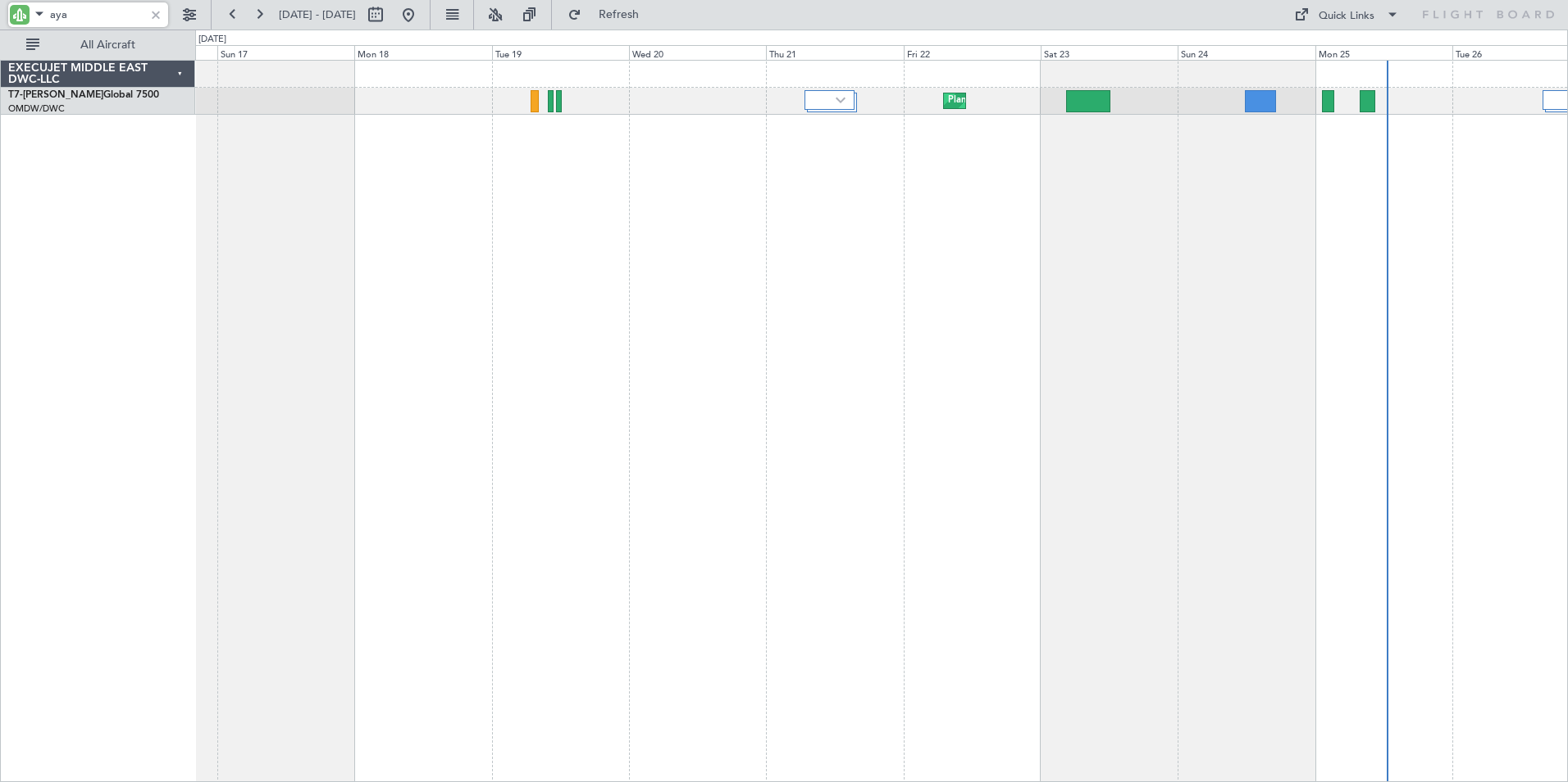
click at [756, 315] on div "Planned Maint Dubai (Al Maktoum Intl)" at bounding box center [882, 420] width 1373 height 722
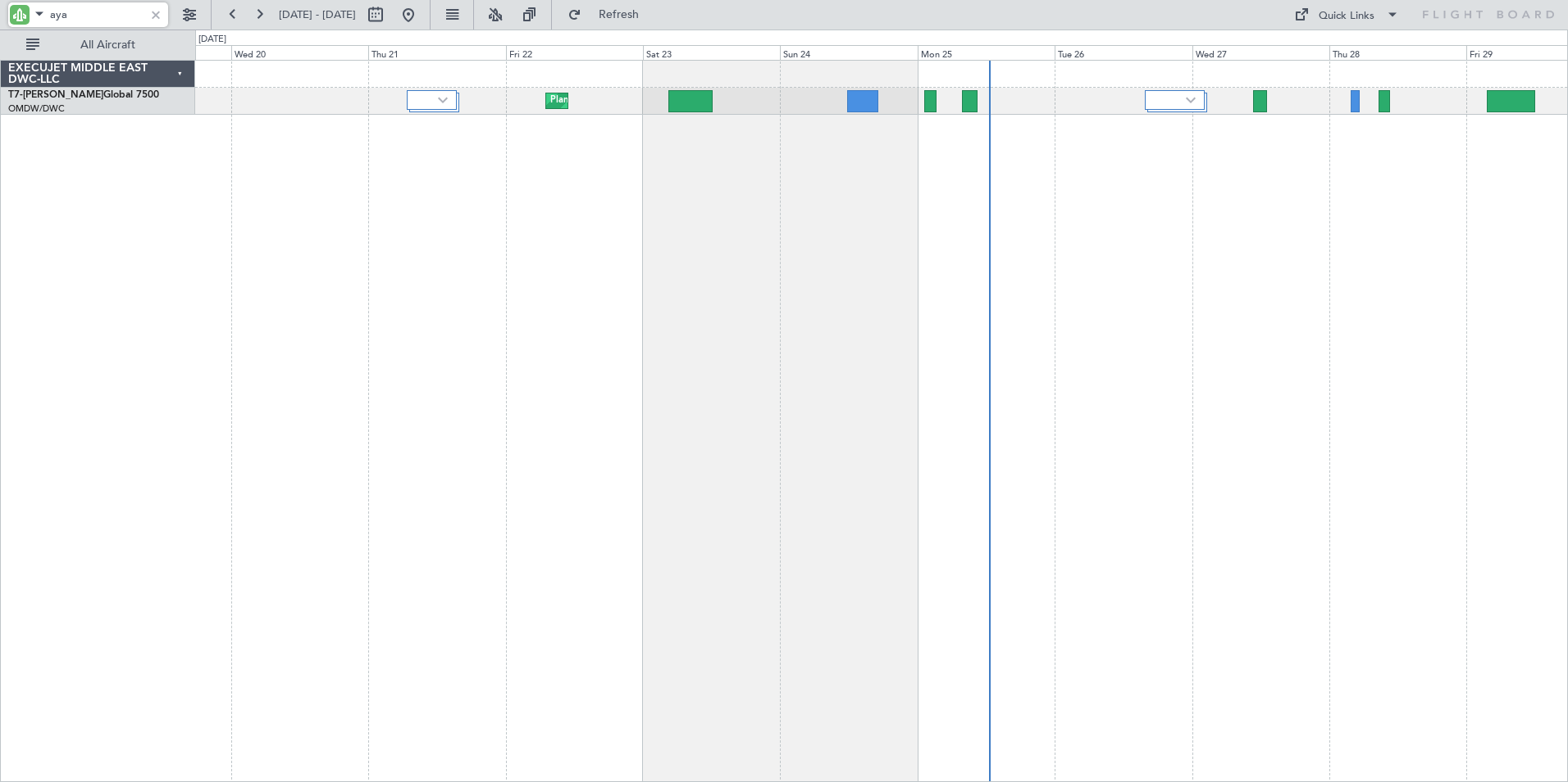
click at [737, 320] on div "Planned Maint Dubai (Al Maktoum Intl)" at bounding box center [882, 420] width 1373 height 722
type input "aya"
